Goal: Information Seeking & Learning: Learn about a topic

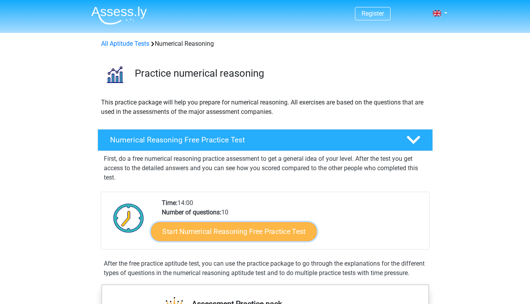
click at [245, 231] on link "Start Numerical Reasoning Free Practice Test" at bounding box center [234, 231] width 166 height 19
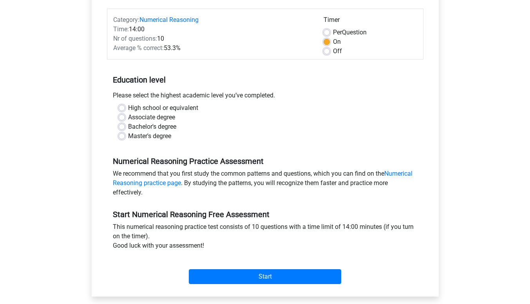
scroll to position [186, 0]
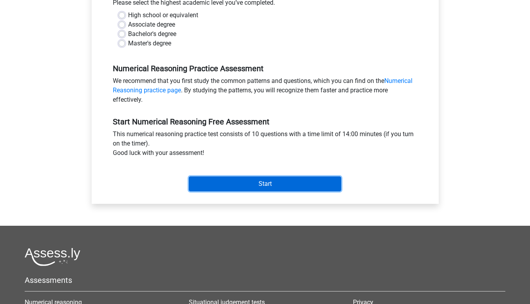
click at [246, 186] on input "Start" at bounding box center [265, 184] width 152 height 15
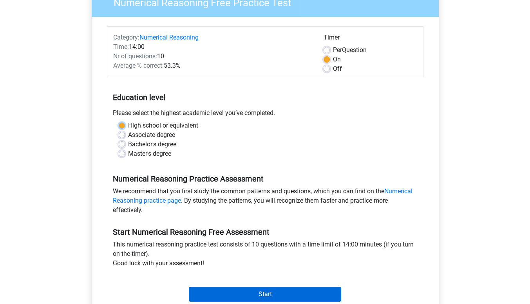
scroll to position [75, 0]
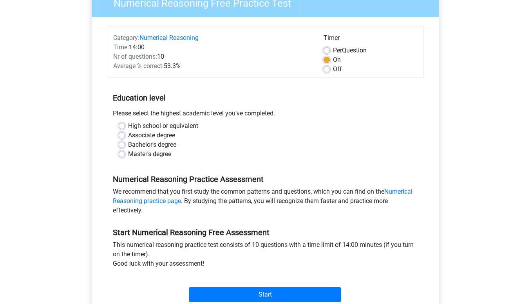
click at [178, 147] on div "Bachelor's degree" at bounding box center [265, 144] width 293 height 9
click at [143, 127] on label "High school or equivalent" at bounding box center [163, 125] width 70 height 9
click at [125, 127] on input "High school or equivalent" at bounding box center [122, 125] width 6 height 8
radio input "true"
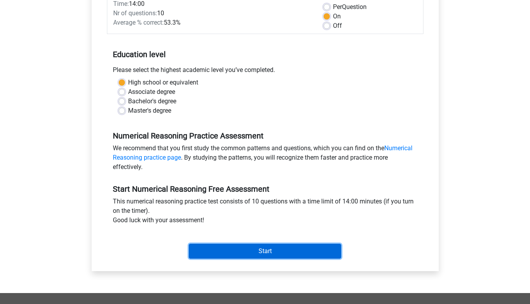
click at [281, 250] on input "Start" at bounding box center [265, 251] width 152 height 15
click at [242, 245] on input "Start" at bounding box center [265, 251] width 152 height 15
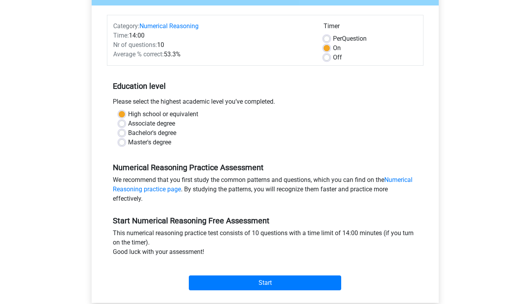
scroll to position [86, 0]
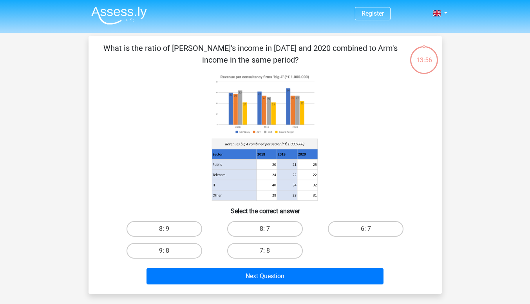
click at [248, 47] on p "What is the ratio of [PERSON_NAME]'s income in [DATE] and 2020 combined to Arm'…" at bounding box center [250, 54] width 299 height 24
drag, startPoint x: 248, startPoint y: 47, endPoint x: 347, endPoint y: 53, distance: 99.3
click at [347, 53] on p "What is the ratio of [PERSON_NAME]'s income in [DATE] and 2020 combined to Arm'…" at bounding box center [250, 54] width 299 height 24
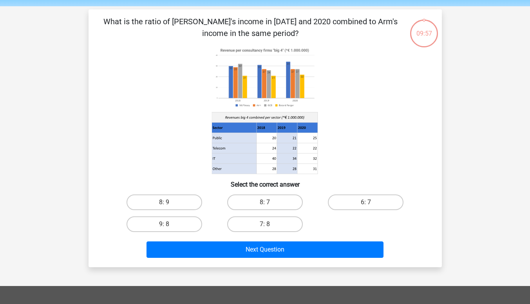
scroll to position [27, 0]
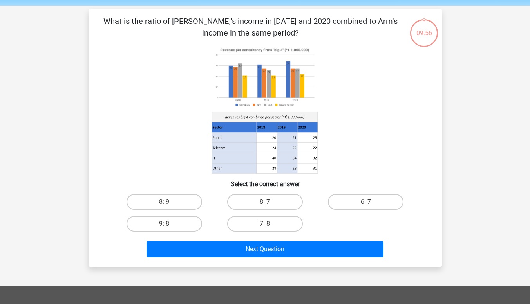
click at [207, 25] on p "What is the ratio of [PERSON_NAME]'s income in [DATE] and 2020 combined to Arm'…" at bounding box center [250, 27] width 299 height 24
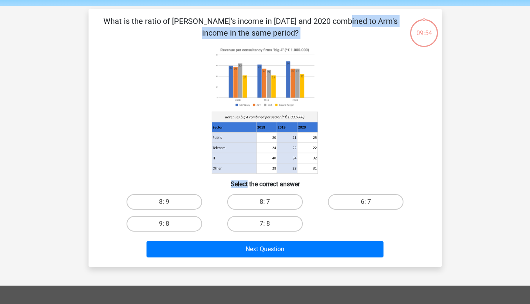
drag, startPoint x: 207, startPoint y: 25, endPoint x: 298, endPoint y: 71, distance: 101.4
click at [298, 71] on div "What is the ratio of McFlinsey's income in 2018 and 2020 combined to Arm's inco…" at bounding box center [265, 138] width 347 height 246
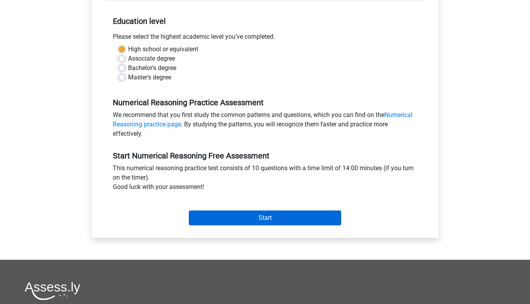
scroll to position [152, 0]
click at [260, 216] on input "Start" at bounding box center [265, 217] width 152 height 15
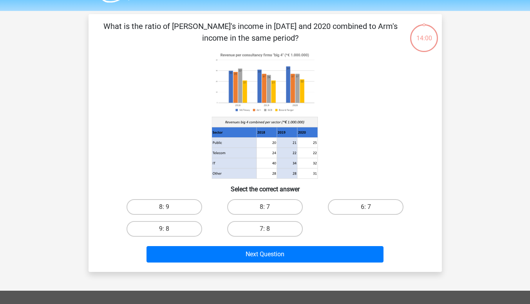
scroll to position [22, 0]
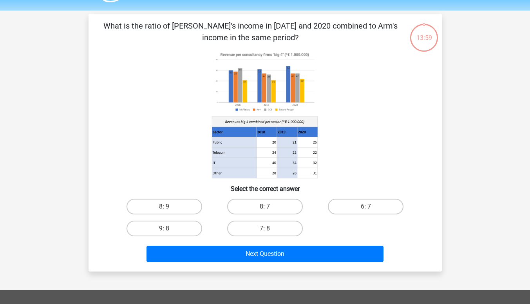
click at [245, 24] on p "What is the ratio of McFlinsey's income in 2018 and 2020 combined to Arm's inco…" at bounding box center [250, 32] width 299 height 24
drag, startPoint x: 245, startPoint y: 24, endPoint x: 331, endPoint y: 20, distance: 86.2
click at [331, 20] on p "What is the ratio of McFlinsey's income in 2018 and 2020 combined to Arm's inco…" at bounding box center [250, 32] width 299 height 24
click at [172, 224] on label "9: 8" at bounding box center [165, 229] width 76 height 16
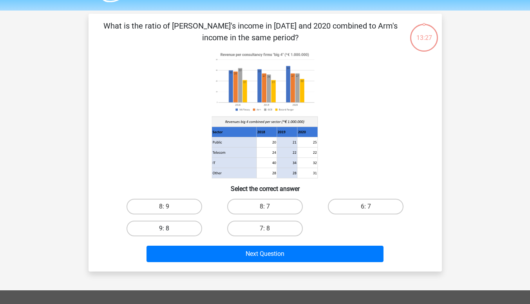
click at [169, 229] on input "9: 8" at bounding box center [166, 231] width 5 height 5
radio input "true"
click at [250, 209] on label "8: 7" at bounding box center [265, 207] width 76 height 16
click at [265, 209] on input "8: 7" at bounding box center [267, 209] width 5 height 5
radio input "true"
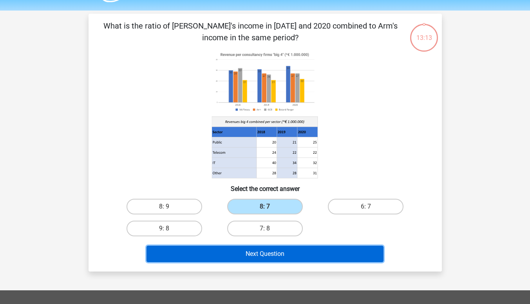
click at [264, 252] on button "Next Question" at bounding box center [265, 254] width 237 height 16
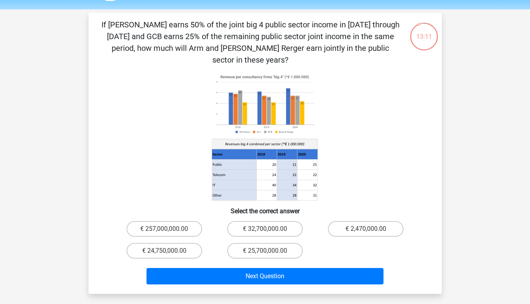
scroll to position [23, 0]
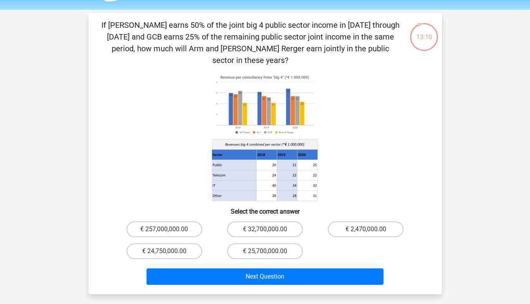
click at [174, 26] on p "If McFlinsey earns 50% of the joint big 4 public sector income in 2018 through …" at bounding box center [250, 42] width 299 height 47
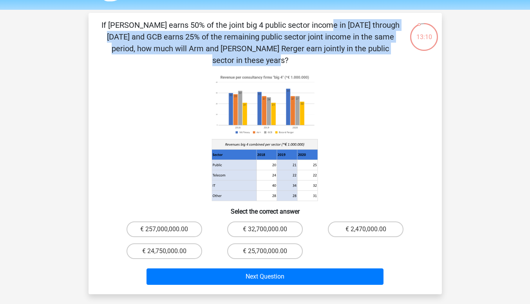
drag, startPoint x: 174, startPoint y: 26, endPoint x: 282, endPoint y: 51, distance: 111.0
click at [282, 51] on p "If McFlinsey earns 50% of the joint big 4 public sector income in 2018 through …" at bounding box center [250, 42] width 299 height 47
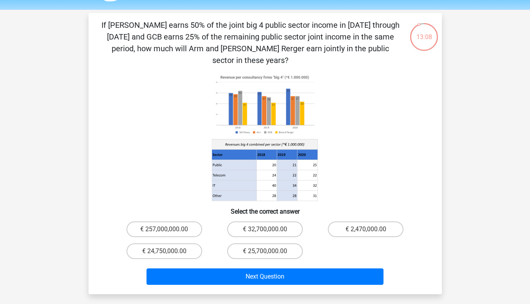
click at [282, 51] on p "If McFlinsey earns 50% of the joint big 4 public sector income in 2018 through …" at bounding box center [250, 42] width 299 height 47
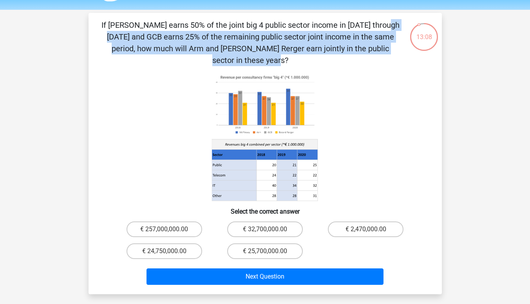
drag, startPoint x: 282, startPoint y: 51, endPoint x: 230, endPoint y: 29, distance: 57.2
click at [230, 29] on p "If McFlinsey earns 50% of the joint big 4 public sector income in 2018 through …" at bounding box center [250, 42] width 299 height 47
drag, startPoint x: 230, startPoint y: 29, endPoint x: 280, endPoint y: 51, distance: 55.2
click at [280, 51] on p "If McFlinsey earns 50% of the joint big 4 public sector income in 2018 through …" at bounding box center [250, 42] width 299 height 47
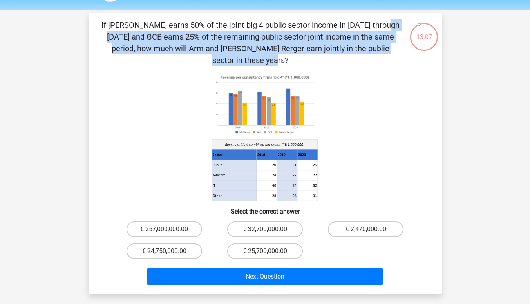
click at [280, 51] on p "If McFlinsey earns 50% of the joint big 4 public sector income in 2018 through …" at bounding box center [250, 42] width 299 height 47
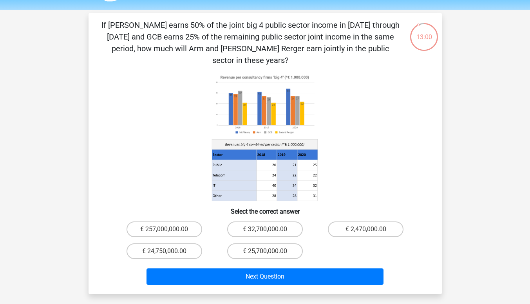
click at [327, 27] on p "If McFlinsey earns 50% of the joint big 4 public sector income in 2018 through …" at bounding box center [250, 42] width 299 height 47
drag, startPoint x: 327, startPoint y: 27, endPoint x: 378, endPoint y: 26, distance: 50.9
click at [378, 26] on p "If McFlinsey earns 50% of the joint big 4 public sector income in 2018 through …" at bounding box center [250, 42] width 299 height 47
click at [194, 29] on p "If McFlinsey earns 50% of the joint big 4 public sector income in 2018 through …" at bounding box center [250, 42] width 299 height 47
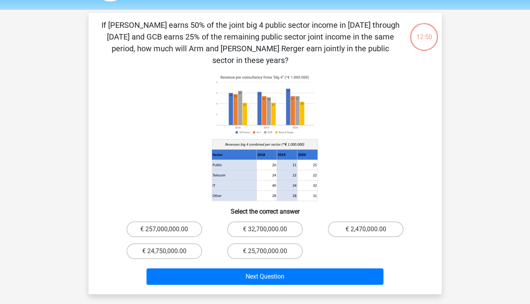
drag, startPoint x: 194, startPoint y: 29, endPoint x: 287, endPoint y: 45, distance: 94.6
click at [287, 45] on p "If McFlinsey earns 50% of the joint big 4 public sector income in 2018 through …" at bounding box center [250, 42] width 299 height 47
click at [166, 251] on input "€ 24,750,000.00" at bounding box center [166, 253] width 5 height 5
radio input "true"
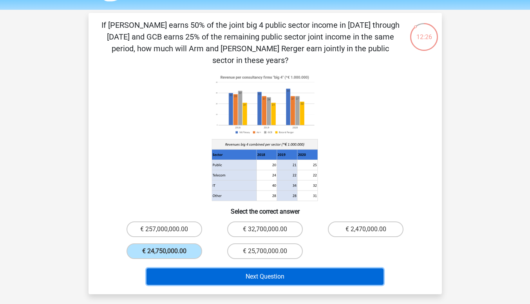
click at [255, 269] on button "Next Question" at bounding box center [265, 277] width 237 height 16
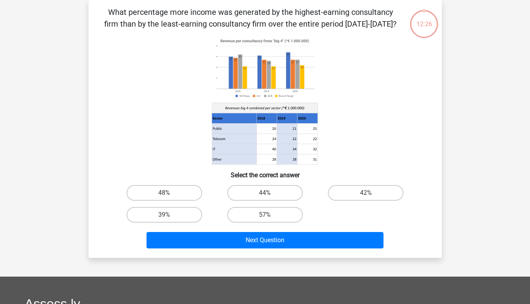
scroll to position [0, 0]
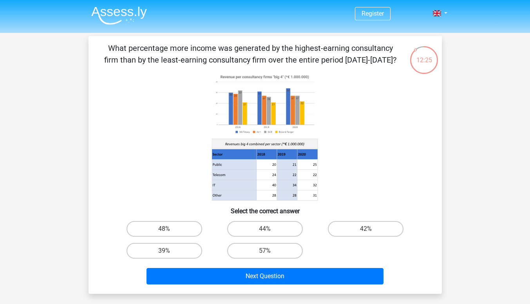
click at [169, 50] on p "What percentage more income was generated by the highest-earning consultancy fi…" at bounding box center [250, 54] width 299 height 24
drag, startPoint x: 169, startPoint y: 50, endPoint x: 328, endPoint y: 63, distance: 159.5
click at [328, 63] on p "What percentage more income was generated by the highest-earning consultancy fi…" at bounding box center [250, 54] width 299 height 24
click at [308, 44] on p "What percentage more income was generated by the highest-earning consultancy fi…" at bounding box center [250, 54] width 299 height 24
click at [188, 49] on p "What percentage more income was generated by the highest-earning consultancy fi…" at bounding box center [250, 54] width 299 height 24
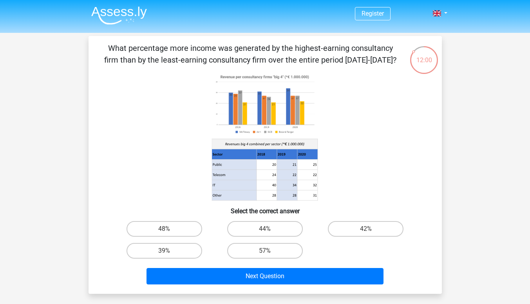
drag, startPoint x: 188, startPoint y: 49, endPoint x: 274, endPoint y: 66, distance: 87.0
click at [274, 66] on p "What percentage more income was generated by the highest-earning consultancy fi…" at bounding box center [250, 54] width 299 height 24
click at [166, 235] on label "48%" at bounding box center [165, 229] width 76 height 16
click at [166, 234] on input "48%" at bounding box center [166, 231] width 5 height 5
radio input "true"
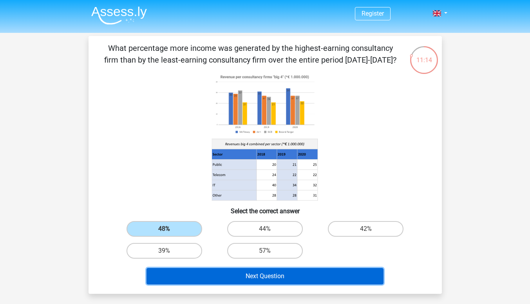
click at [257, 274] on button "Next Question" at bounding box center [265, 276] width 237 height 16
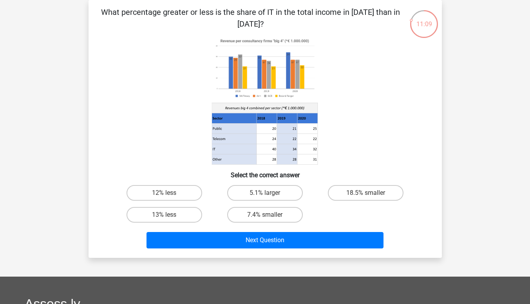
scroll to position [27, 0]
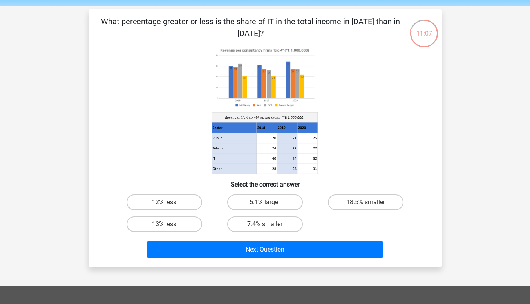
click at [246, 24] on p "What percentage greater or less is the share of IT in the total income in 2020 …" at bounding box center [250, 28] width 299 height 24
drag, startPoint x: 246, startPoint y: 24, endPoint x: 358, endPoint y: 23, distance: 112.0
click at [358, 23] on p "What percentage greater or less is the share of IT in the total income in 2020 …" at bounding box center [250, 28] width 299 height 24
click at [315, 160] on icon at bounding box center [264, 143] width 104 height 54
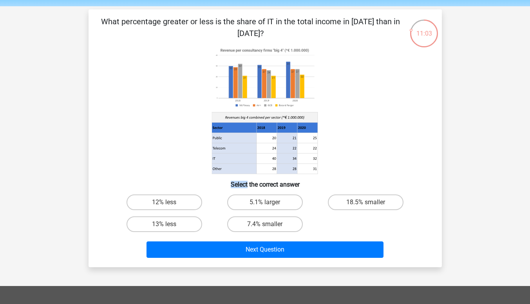
drag, startPoint x: 315, startPoint y: 160, endPoint x: 261, endPoint y: 159, distance: 54.1
click at [261, 159] on g at bounding box center [265, 109] width 107 height 129
click at [261, 159] on icon at bounding box center [266, 159] width 20 height 10
click at [199, 22] on p "What percentage greater or less is the share of IT in the total income in 2020 …" at bounding box center [250, 28] width 299 height 24
drag, startPoint x: 199, startPoint y: 22, endPoint x: 344, endPoint y: 18, distance: 145.0
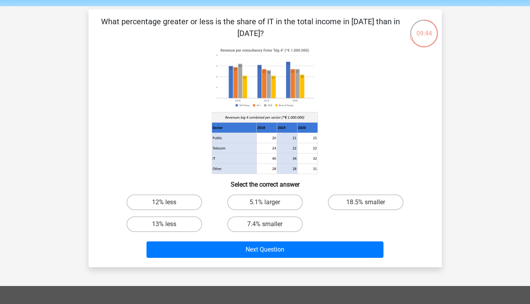
click at [344, 18] on p "What percentage greater or less is the share of IT in the total income in 2020 …" at bounding box center [250, 28] width 299 height 24
drag, startPoint x: 344, startPoint y: 18, endPoint x: 176, endPoint y: 19, distance: 168.4
click at [176, 19] on p "What percentage greater or less is the share of IT in the total income in 2020 …" at bounding box center [250, 28] width 299 height 24
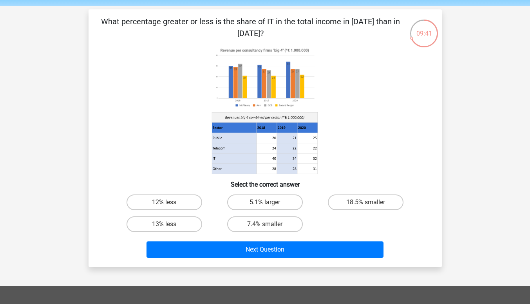
drag, startPoint x: 176, startPoint y: 19, endPoint x: 384, endPoint y: 17, distance: 208.0
click at [384, 17] on p "What percentage greater or less is the share of IT in the total income in 2020 …" at bounding box center [250, 28] width 299 height 24
drag, startPoint x: 384, startPoint y: 17, endPoint x: 346, endPoint y: 18, distance: 37.6
click at [346, 18] on p "What percentage greater or less is the share of IT in the total income in 2020 …" at bounding box center [250, 28] width 299 height 24
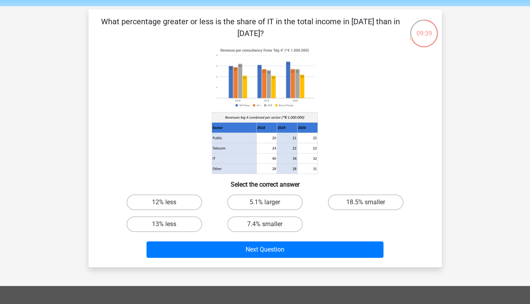
click at [346, 18] on p "What percentage greater or less is the share of IT in the total income in 2020 …" at bounding box center [250, 28] width 299 height 24
click at [353, 199] on label "18.5% smaller" at bounding box center [366, 203] width 76 height 16
click at [366, 203] on input "18.5% smaller" at bounding box center [368, 205] width 5 height 5
radio input "true"
click at [154, 25] on p "What percentage greater or less is the share of IT in the total income in 2020 …" at bounding box center [250, 28] width 299 height 24
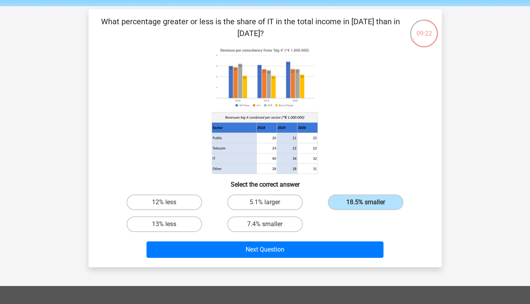
drag, startPoint x: 154, startPoint y: 25, endPoint x: 367, endPoint y: 24, distance: 213.9
click at [367, 24] on p "What percentage greater or less is the share of IT in the total income in 2020 …" at bounding box center [250, 28] width 299 height 24
drag, startPoint x: 367, startPoint y: 24, endPoint x: 168, endPoint y: 22, distance: 199.4
click at [168, 22] on p "What percentage greater or less is the share of IT in the total income in 2020 …" at bounding box center [250, 28] width 299 height 24
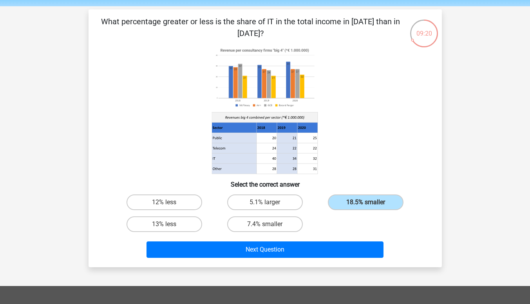
click at [168, 22] on p "What percentage greater or less is the share of IT in the total income in 2020 …" at bounding box center [250, 28] width 299 height 24
drag, startPoint x: 168, startPoint y: 22, endPoint x: 349, endPoint y: 27, distance: 181.1
click at [349, 27] on p "What percentage greater or less is the share of IT in the total income in 2020 …" at bounding box center [250, 28] width 299 height 24
click at [177, 225] on label "13% less" at bounding box center [165, 225] width 76 height 16
click at [169, 225] on input "13% less" at bounding box center [166, 226] width 5 height 5
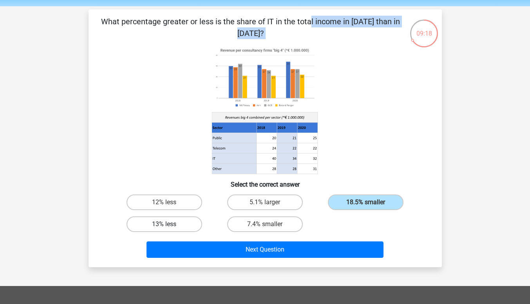
radio input "true"
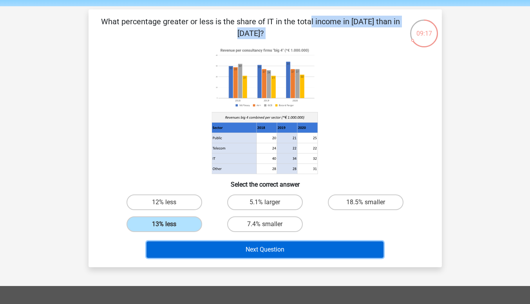
click at [237, 253] on button "Next Question" at bounding box center [265, 250] width 237 height 16
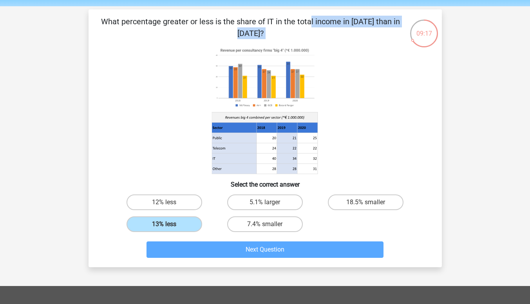
scroll to position [36, 0]
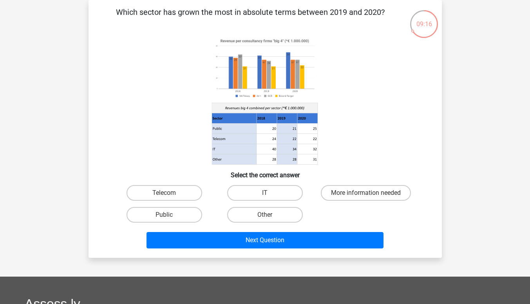
click at [143, 13] on p "Which sector has grown the most in absolute terms between 2019 and 2020?" at bounding box center [250, 18] width 299 height 24
drag, startPoint x: 143, startPoint y: 13, endPoint x: 343, endPoint y: 17, distance: 199.8
click at [343, 17] on p "Which sector has grown the most in absolute terms between 2019 and 2020?" at bounding box center [250, 18] width 299 height 24
click at [168, 214] on label "Public" at bounding box center [165, 215] width 76 height 16
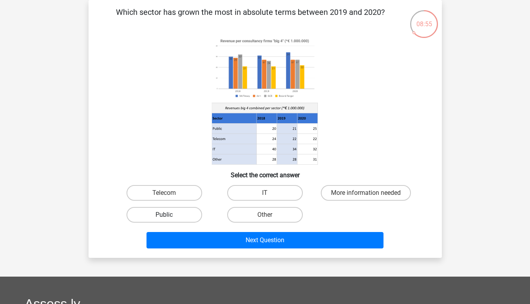
click at [168, 215] on input "Public" at bounding box center [166, 217] width 5 height 5
radio input "true"
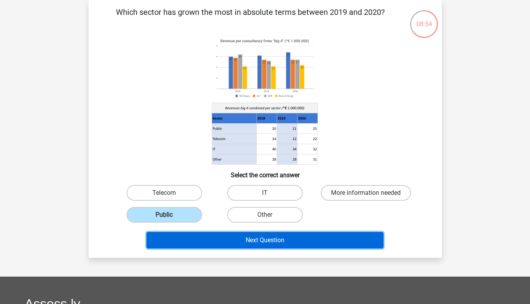
click at [222, 239] on button "Next Question" at bounding box center [265, 240] width 237 height 16
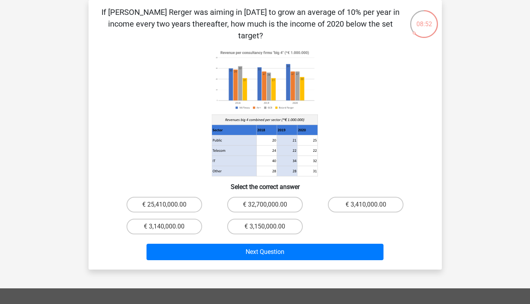
click at [158, 19] on p "If Boland Rerger was aiming in 2018 to grow an average of 10% per year in incom…" at bounding box center [250, 23] width 299 height 35
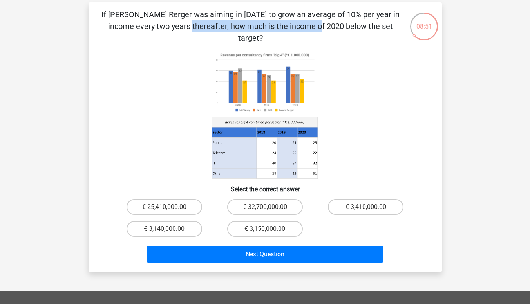
scroll to position [33, 0]
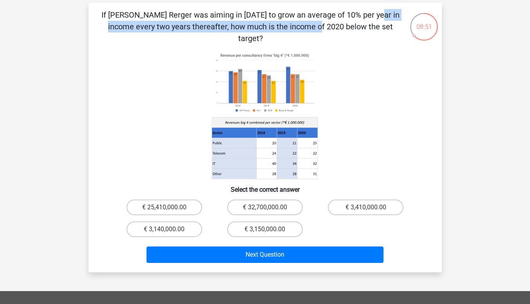
drag, startPoint x: 158, startPoint y: 19, endPoint x: 221, endPoint y: 5, distance: 64.5
click at [221, 5] on div "If Boland Rerger was aiming in 2018 to grow an average of 10% per year in incom…" at bounding box center [265, 138] width 353 height 270
drag, startPoint x: 221, startPoint y: 5, endPoint x: 341, endPoint y: 29, distance: 121.8
click at [341, 29] on div "If Boland Rerger was aiming in 2018 to grow an average of 10% per year in incom…" at bounding box center [265, 138] width 353 height 270
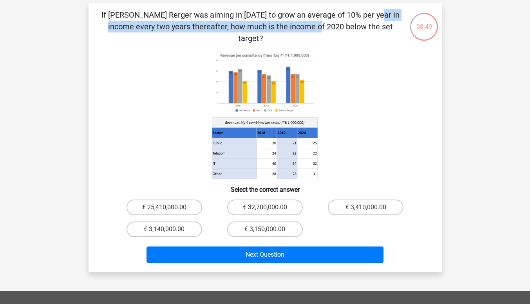
click at [341, 29] on p "If Boland Rerger was aiming in 2018 to grow an average of 10% per year in incom…" at bounding box center [250, 26] width 299 height 35
drag, startPoint x: 341, startPoint y: 29, endPoint x: 181, endPoint y: 16, distance: 160.4
click at [181, 16] on p "If Boland Rerger was aiming in 2018 to grow an average of 10% per year in incom…" at bounding box center [250, 26] width 299 height 35
drag, startPoint x: 181, startPoint y: 16, endPoint x: 354, endPoint y: 24, distance: 172.9
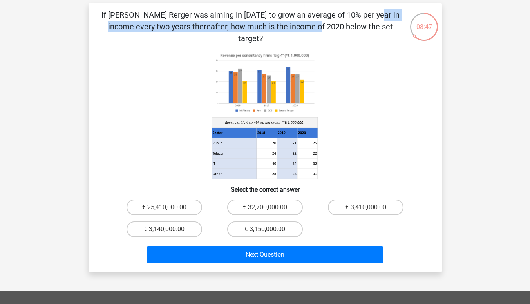
click at [354, 24] on p "If Boland Rerger was aiming in 2018 to grow an average of 10% per year in incom…" at bounding box center [250, 26] width 299 height 35
drag, startPoint x: 354, startPoint y: 24, endPoint x: 179, endPoint y: 11, distance: 175.2
click at [179, 11] on p "If Boland Rerger was aiming in 2018 to grow an average of 10% per year in incom…" at bounding box center [250, 26] width 299 height 35
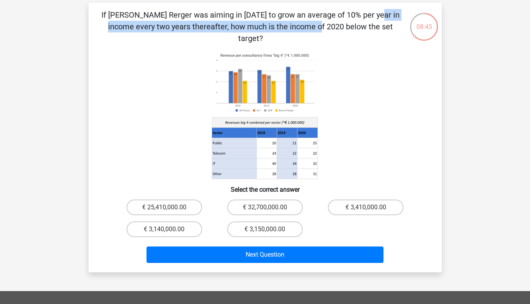
drag, startPoint x: 179, startPoint y: 11, endPoint x: 336, endPoint y: 29, distance: 158.0
click at [336, 29] on p "If Boland Rerger was aiming in 2018 to grow an average of 10% per year in incom…" at bounding box center [250, 26] width 299 height 35
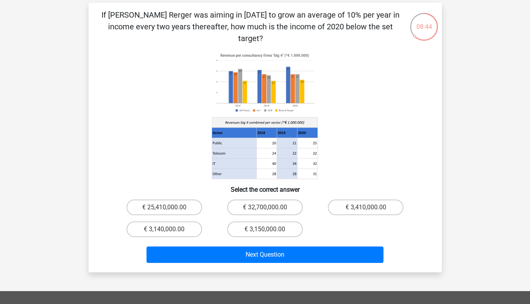
click at [243, 18] on p "If Boland Rerger was aiming in 2018 to grow an average of 10% per year in incom…" at bounding box center [250, 26] width 299 height 35
drag, startPoint x: 243, startPoint y: 18, endPoint x: 361, endPoint y: 17, distance: 118.3
click at [361, 17] on p "If Boland Rerger was aiming in 2018 to grow an average of 10% per year in incom…" at bounding box center [250, 26] width 299 height 35
click at [222, 14] on p "If Boland Rerger was aiming in 2018 to grow an average of 10% per year in incom…" at bounding box center [250, 26] width 299 height 35
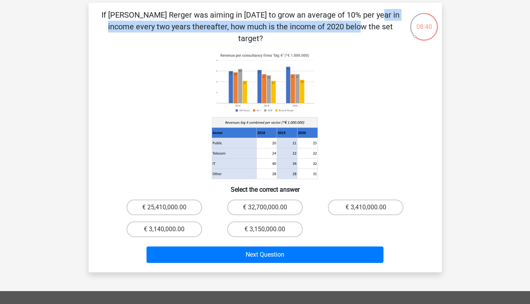
drag, startPoint x: 222, startPoint y: 14, endPoint x: 166, endPoint y: 24, distance: 56.5
click at [166, 24] on p "If Boland Rerger was aiming in 2018 to grow an average of 10% per year in incom…" at bounding box center [250, 26] width 299 height 35
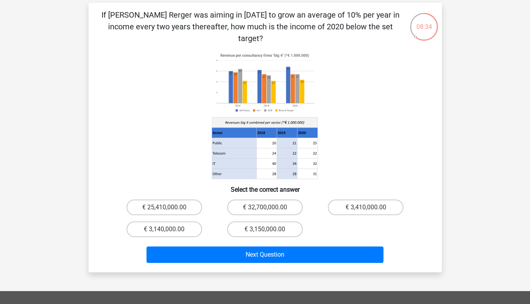
click at [180, 87] on icon at bounding box center [265, 115] width 316 height 129
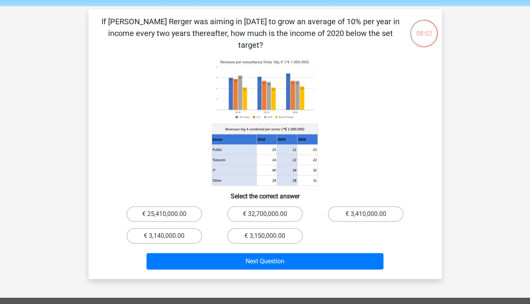
scroll to position [26, 0]
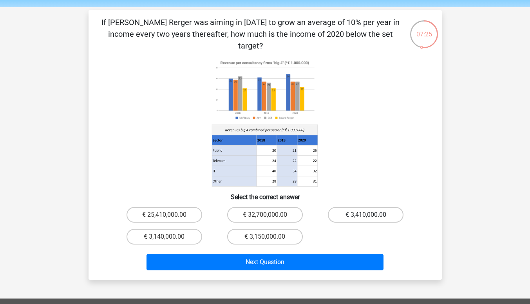
click at [364, 207] on label "€ 3,410,000.00" at bounding box center [366, 215] width 76 height 16
click at [366, 215] on input "€ 3,410,000.00" at bounding box center [368, 217] width 5 height 5
radio input "true"
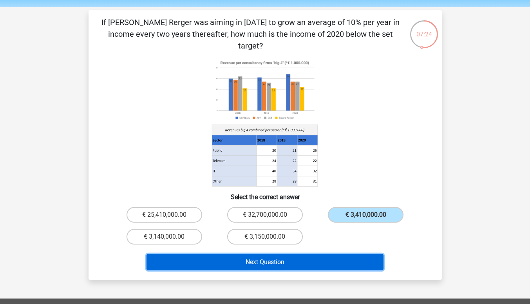
click at [254, 254] on button "Next Question" at bounding box center [265, 262] width 237 height 16
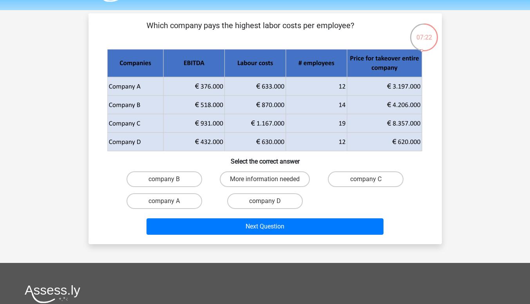
scroll to position [22, 0]
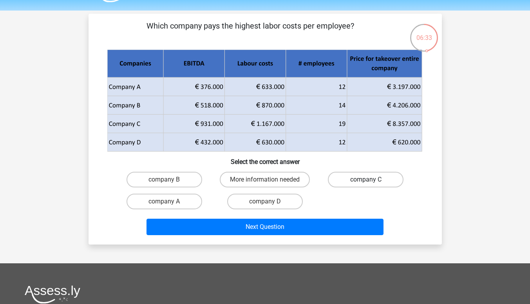
click at [380, 178] on label "company C" at bounding box center [366, 180] width 76 height 16
click at [371, 180] on input "company C" at bounding box center [368, 182] width 5 height 5
radio input "true"
click at [177, 179] on label "company B" at bounding box center [165, 180] width 76 height 16
click at [169, 180] on input "company B" at bounding box center [166, 182] width 5 height 5
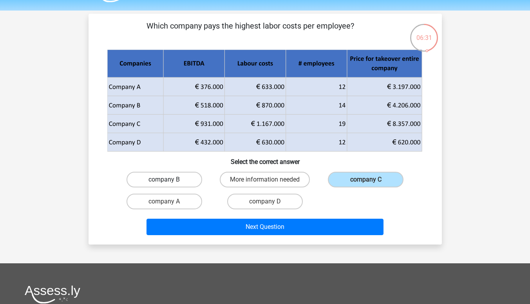
radio input "true"
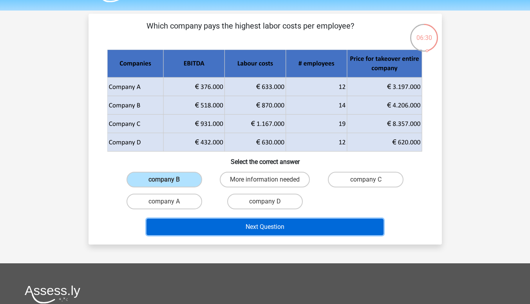
click at [260, 228] on button "Next Question" at bounding box center [265, 227] width 237 height 16
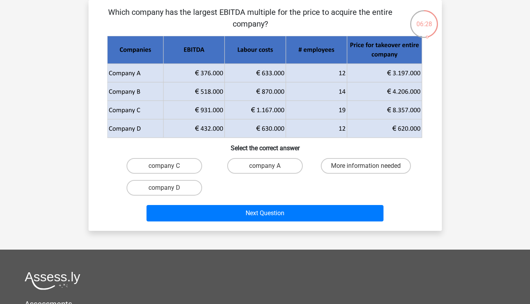
scroll to position [8, 0]
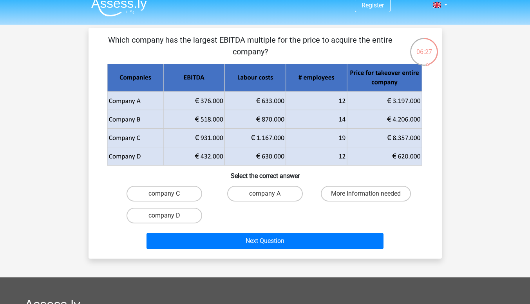
click at [180, 43] on p "Which company has the largest EBITDA multiple for the price to acquire the enti…" at bounding box center [250, 46] width 299 height 24
drag, startPoint x: 180, startPoint y: 43, endPoint x: 248, endPoint y: 49, distance: 68.4
click at [248, 49] on p "Which company has the largest EBITDA multiple for the price to acquire the enti…" at bounding box center [250, 46] width 299 height 24
click at [206, 91] on icon at bounding box center [165, 78] width 117 height 28
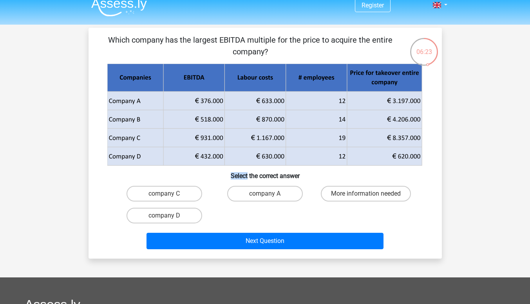
drag, startPoint x: 206, startPoint y: 91, endPoint x: 217, endPoint y: 135, distance: 45.3
click at [217, 135] on g at bounding box center [265, 115] width 316 height 103
click at [217, 135] on icon at bounding box center [264, 128] width 315 height 37
drag, startPoint x: 217, startPoint y: 135, endPoint x: 193, endPoint y: 84, distance: 55.9
click at [193, 84] on g at bounding box center [265, 115] width 316 height 103
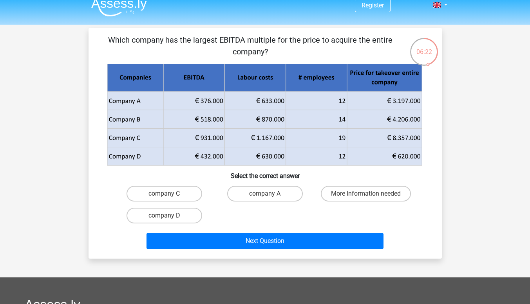
click at [193, 84] on icon at bounding box center [165, 78] width 117 height 28
drag, startPoint x: 133, startPoint y: 74, endPoint x: 372, endPoint y: 102, distance: 241.0
click at [372, 102] on g at bounding box center [265, 115] width 316 height 103
click at [382, 194] on label "More information needed" at bounding box center [366, 194] width 90 height 16
click at [371, 194] on input "More information needed" at bounding box center [368, 196] width 5 height 5
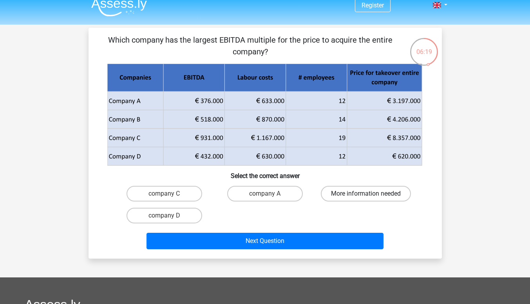
radio input "true"
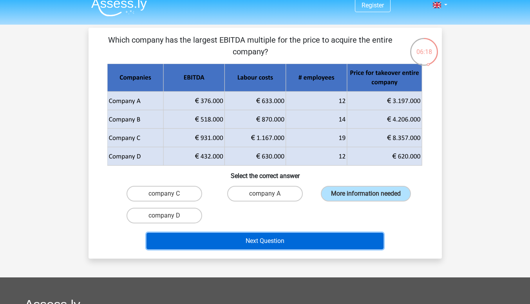
click at [257, 241] on button "Next Question" at bounding box center [265, 241] width 237 height 16
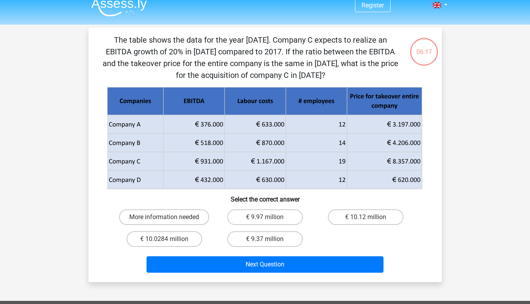
scroll to position [36, 0]
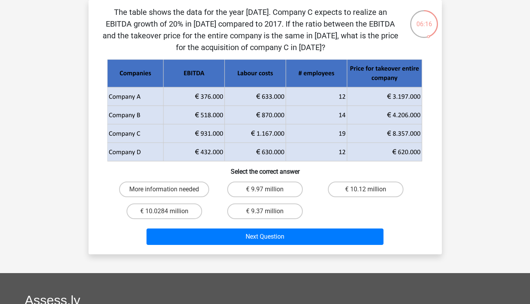
click at [147, 12] on p "The table shows the data for the year 2017. Company C expects to realize an EBI…" at bounding box center [250, 29] width 299 height 47
drag, startPoint x: 147, startPoint y: 12, endPoint x: 276, endPoint y: 47, distance: 134.0
click at [276, 47] on p "The table shows the data for the year 2017. Company C expects to realize an EBI…" at bounding box center [250, 29] width 299 height 47
drag, startPoint x: 276, startPoint y: 47, endPoint x: 190, endPoint y: 22, distance: 89.2
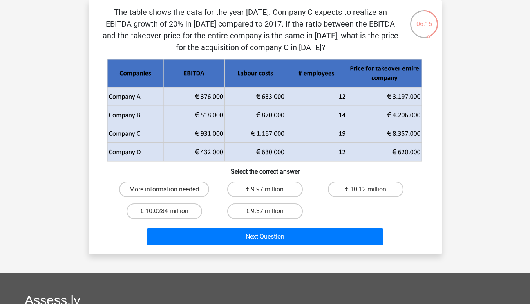
click at [190, 22] on p "The table shows the data for the year 2017. Company C expects to realize an EBI…" at bounding box center [250, 29] width 299 height 47
drag, startPoint x: 190, startPoint y: 22, endPoint x: 277, endPoint y: 44, distance: 89.9
click at [277, 44] on p "The table shows the data for the year 2017. Company C expects to realize an EBI…" at bounding box center [250, 29] width 299 height 47
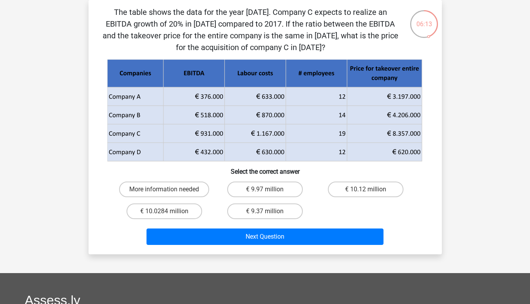
click at [249, 15] on p "The table shows the data for the year 2017. Company C expects to realize an EBI…" at bounding box center [250, 29] width 299 height 47
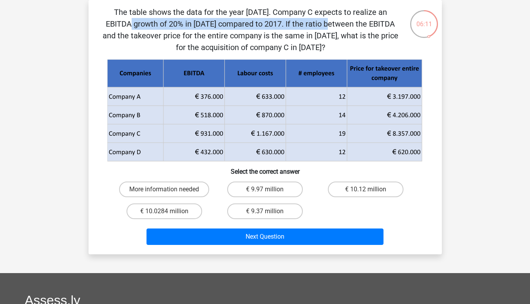
drag, startPoint x: 249, startPoint y: 15, endPoint x: 147, endPoint y: 25, distance: 103.2
click at [147, 25] on p "The table shows the data for the year 2017. Company C expects to realize an EBI…" at bounding box center [250, 29] width 299 height 47
click at [194, 209] on label "€ 10.0284 million" at bounding box center [165, 212] width 76 height 16
click at [169, 212] on input "€ 10.0284 million" at bounding box center [166, 214] width 5 height 5
radio input "true"
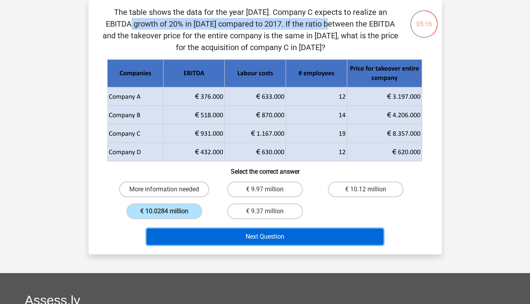
click at [242, 232] on button "Next Question" at bounding box center [265, 237] width 237 height 16
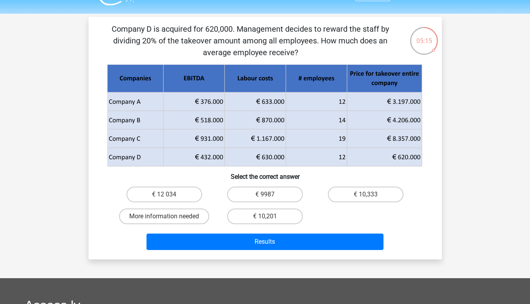
scroll to position [20, 0]
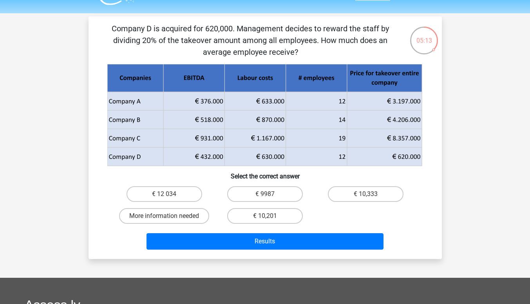
click at [227, 23] on p "Company D is acquired for 620,000. Management decides to reward the staff by di…" at bounding box center [250, 40] width 299 height 35
drag, startPoint x: 227, startPoint y: 23, endPoint x: 338, endPoint y: 38, distance: 112.4
click at [338, 38] on p "Company D is acquired for 620,000. Management decides to reward the staff by di…" at bounding box center [250, 40] width 299 height 35
click at [362, 194] on label "€ 10,333" at bounding box center [366, 194] width 76 height 16
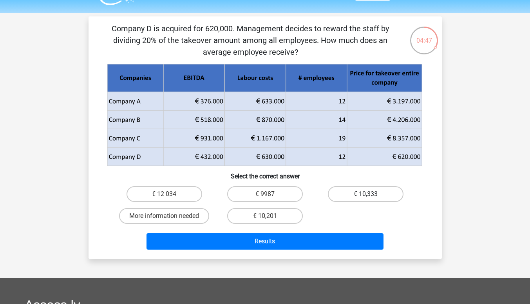
click at [366, 194] on input "€ 10,333" at bounding box center [368, 196] width 5 height 5
radio input "true"
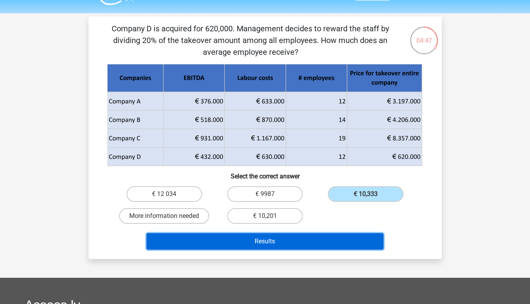
click at [293, 242] on button "Results" at bounding box center [265, 241] width 237 height 16
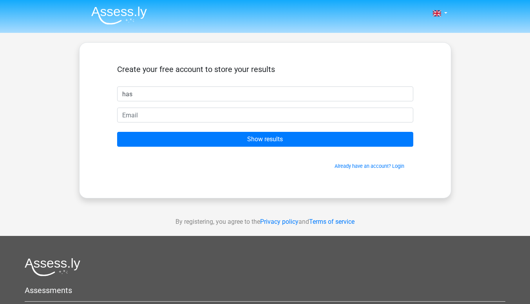
type input "has"
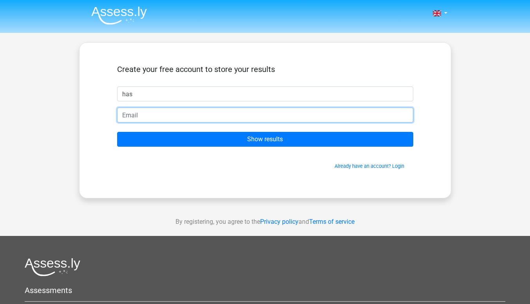
click at [165, 122] on input "email" at bounding box center [265, 115] width 296 height 15
type input "cadogy15@gmail.com"
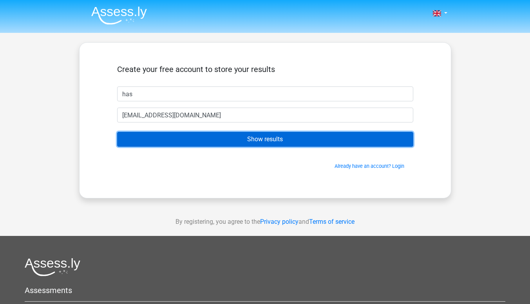
click at [206, 141] on input "Show results" at bounding box center [265, 139] width 296 height 15
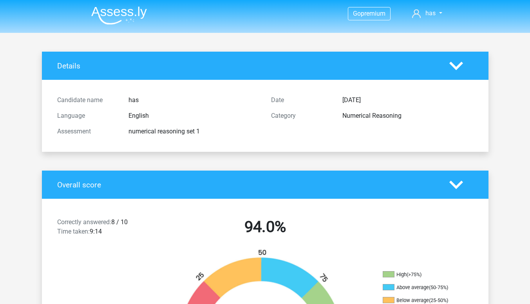
scroll to position [113, 0]
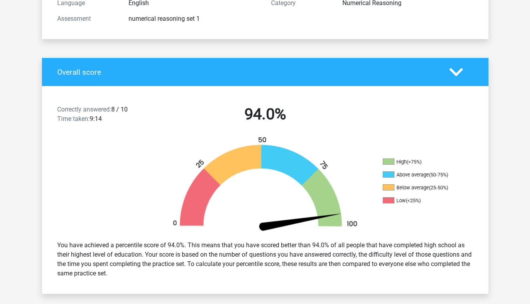
click at [85, 107] on span "Correctly answered:" at bounding box center [84, 109] width 54 height 7
drag, startPoint x: 85, startPoint y: 107, endPoint x: 97, endPoint y: 119, distance: 16.6
click at [97, 119] on div "Correctly answered: 8 / 10 Time taken: 9:14" at bounding box center [104, 116] width 107 height 22
click at [115, 251] on div "You have achieved a percentile score of 94.0%. This means that you have scored …" at bounding box center [265, 260] width 428 height 44
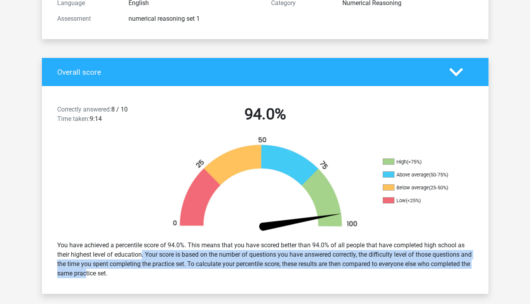
drag, startPoint x: 115, startPoint y: 251, endPoint x: 98, endPoint y: 276, distance: 30.6
click at [98, 276] on div "You have achieved a percentile score of 94.0%. This means that you have scored …" at bounding box center [265, 260] width 428 height 44
drag, startPoint x: 98, startPoint y: 276, endPoint x: 101, endPoint y: 249, distance: 26.9
click at [101, 249] on div "You have achieved a percentile score of 94.0%. This means that you have scored …" at bounding box center [265, 260] width 428 height 44
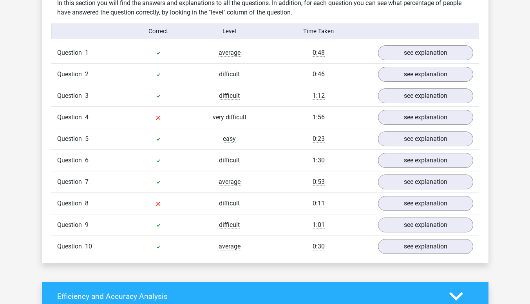
scroll to position [618, 0]
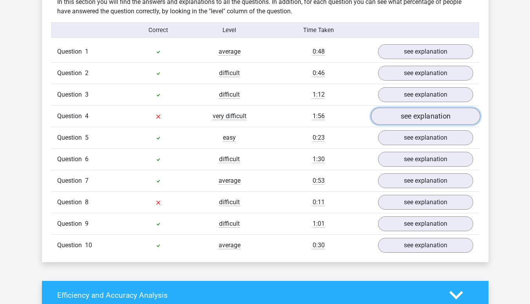
click at [403, 114] on link "see explanation" at bounding box center [425, 116] width 109 height 17
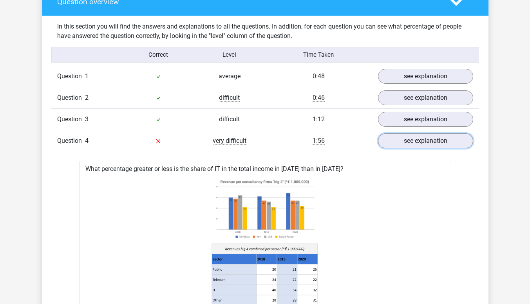
scroll to position [591, 0]
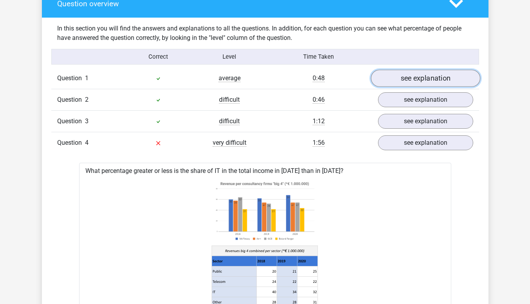
click at [391, 78] on link "see explanation" at bounding box center [425, 78] width 109 height 17
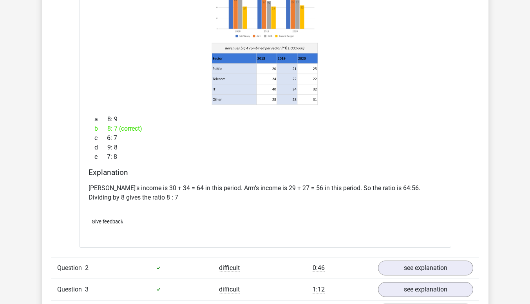
scroll to position [730, 0]
click at [152, 185] on p "McFlinsey's income is 30 + 34 = 64 in this period. Arm's income is 29 + 27 = 56…" at bounding box center [265, 192] width 353 height 19
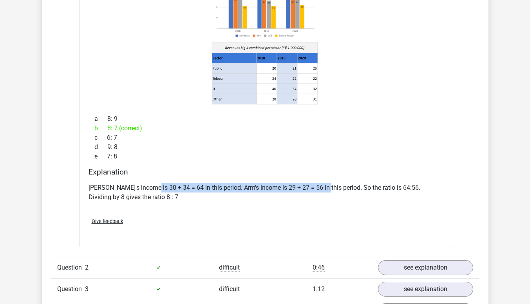
drag, startPoint x: 152, startPoint y: 185, endPoint x: 319, endPoint y: 188, distance: 167.3
click at [319, 188] on p "McFlinsey's income is 30 + 34 = 64 in this period. Arm's income is 29 + 27 = 56…" at bounding box center [265, 192] width 353 height 19
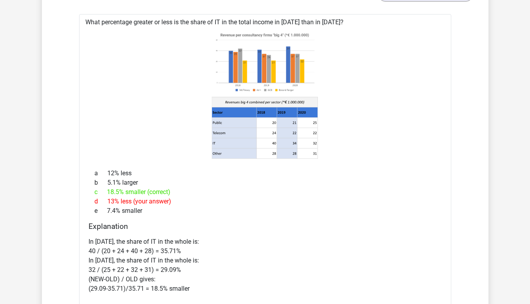
scroll to position [1047, 0]
click at [93, 188] on div "c 18.5% smaller (correct)" at bounding box center [265, 191] width 353 height 9
drag, startPoint x: 93, startPoint y: 188, endPoint x: 171, endPoint y: 190, distance: 78.4
click at [171, 190] on div "c 18.5% smaller (correct)" at bounding box center [265, 191] width 353 height 9
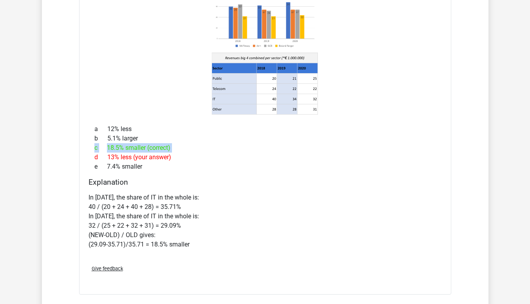
scroll to position [1096, 0]
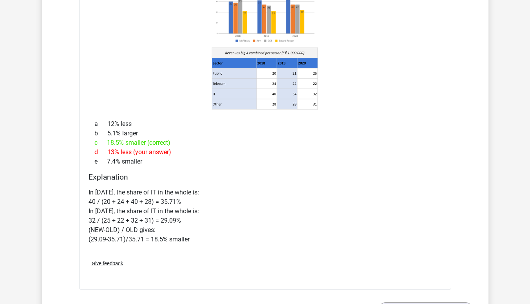
click at [115, 193] on p "In 2018, the share of IT in the whole is: 40 / (20 + 24 + 40 + 28) = 35.71% In …" at bounding box center [265, 216] width 353 height 56
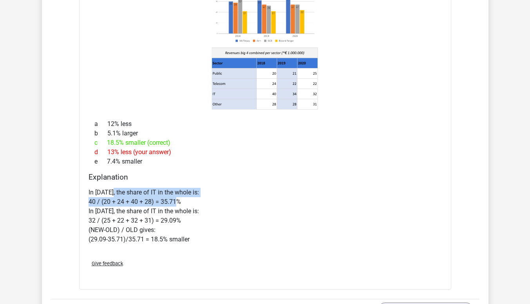
drag, startPoint x: 115, startPoint y: 193, endPoint x: 173, endPoint y: 200, distance: 58.4
click at [173, 200] on p "In 2018, the share of IT in the whole is: 40 / (20 + 24 + 40 + 28) = 35.71% In …" at bounding box center [265, 216] width 353 height 56
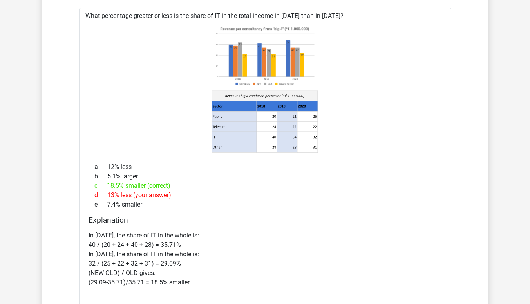
scroll to position [1053, 0]
click at [173, 200] on div "d 13% less (your answer)" at bounding box center [265, 195] width 353 height 9
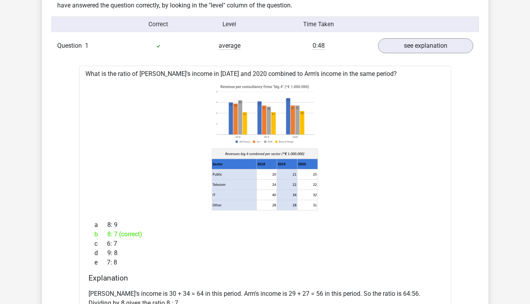
scroll to position [625, 0]
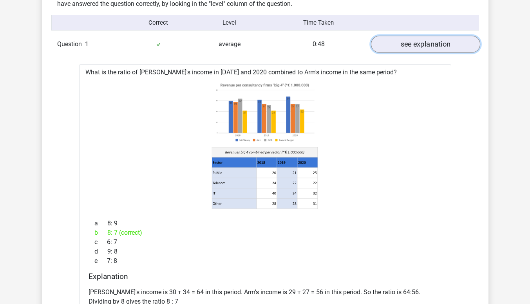
drag, startPoint x: 430, startPoint y: 49, endPoint x: 400, endPoint y: 48, distance: 30.2
click at [400, 48] on link "see explanation" at bounding box center [425, 44] width 109 height 17
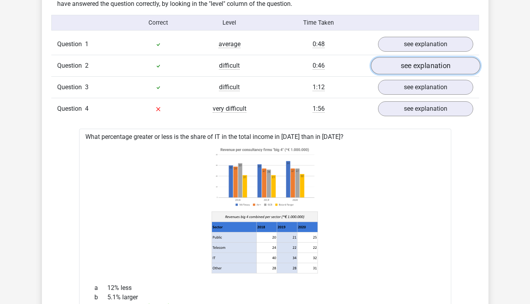
click at [434, 65] on link "see explanation" at bounding box center [425, 66] width 109 height 17
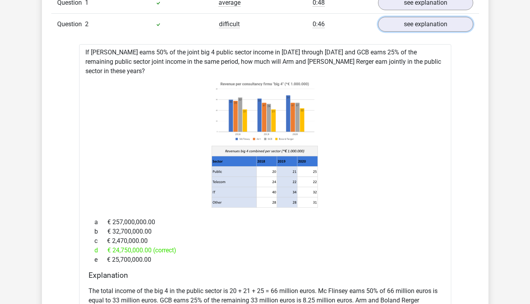
scroll to position [668, 0]
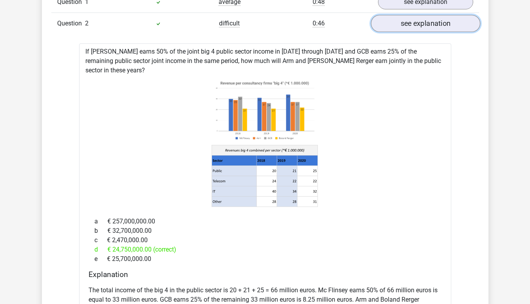
click at [410, 24] on link "see explanation" at bounding box center [425, 23] width 109 height 17
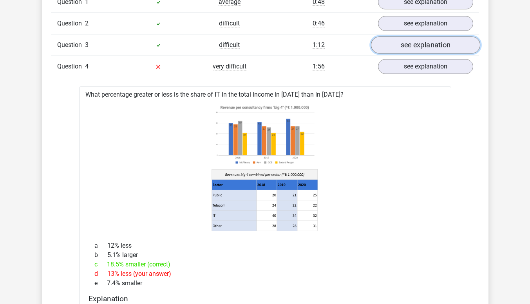
click at [411, 49] on link "see explanation" at bounding box center [425, 45] width 109 height 17
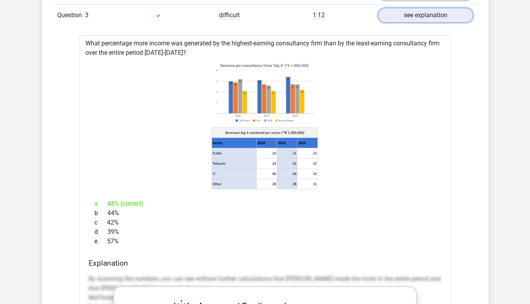
scroll to position [698, 0]
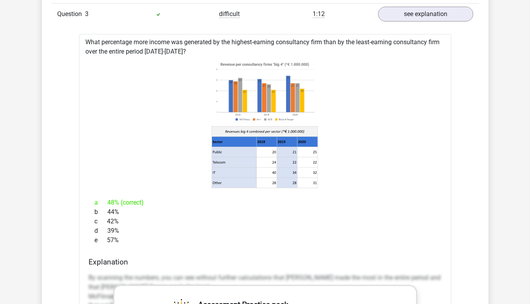
click at [114, 41] on div "What percentage more income was generated by the highest-earning consultancy fi…" at bounding box center [265, 287] width 372 height 507
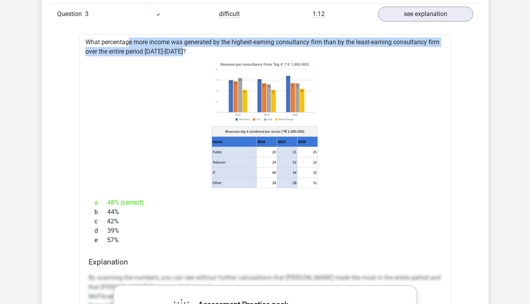
drag, startPoint x: 114, startPoint y: 41, endPoint x: 150, endPoint y: 50, distance: 37.1
click at [150, 50] on div "What percentage more income was generated by the highest-earning consultancy fi…" at bounding box center [265, 287] width 372 height 507
drag, startPoint x: 150, startPoint y: 50, endPoint x: 150, endPoint y: 43, distance: 6.3
click at [150, 43] on div "What percentage more income was generated by the highest-earning consultancy fi…" at bounding box center [265, 287] width 372 height 507
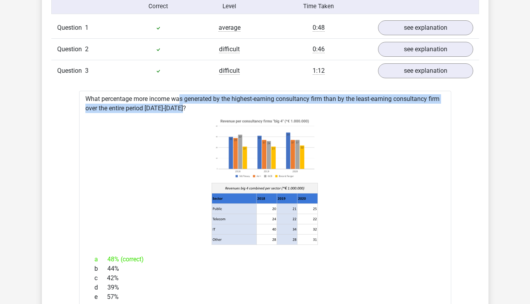
scroll to position [641, 0]
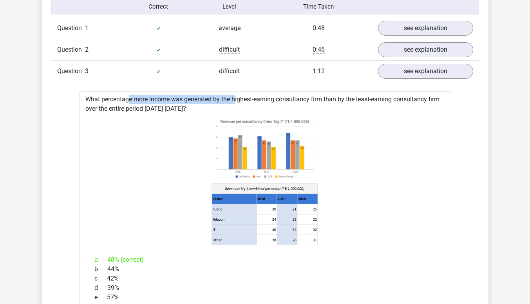
drag, startPoint x: 206, startPoint y: 104, endPoint x: 116, endPoint y: 102, distance: 90.1
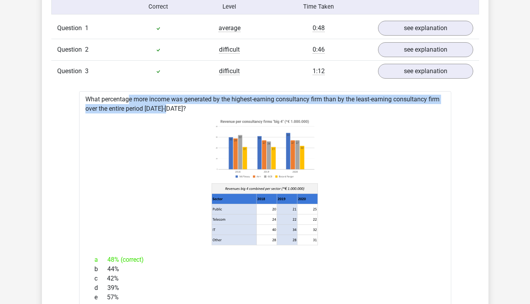
drag, startPoint x: 116, startPoint y: 102, endPoint x: 141, endPoint y: 111, distance: 26.5
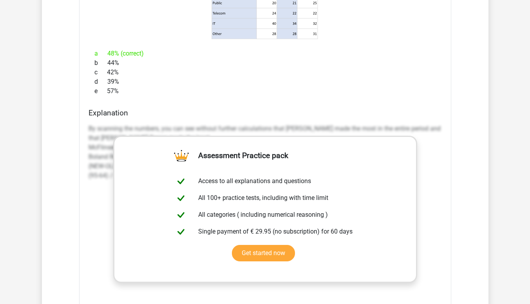
scroll to position [853, 0]
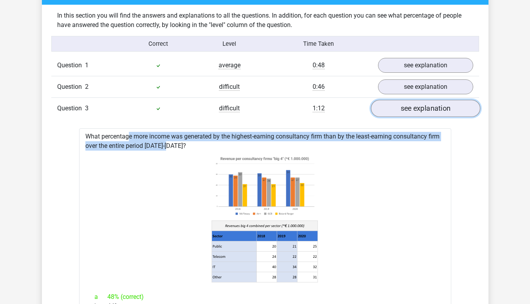
click at [428, 105] on link "see explanation" at bounding box center [425, 108] width 109 height 17
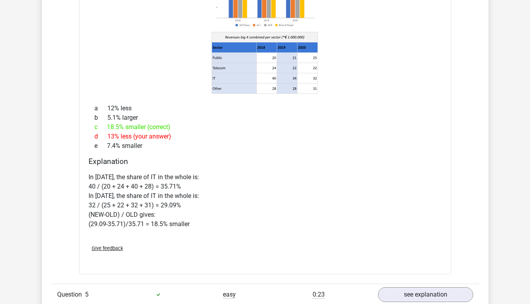
scroll to position [805, 0]
click at [87, 218] on div "Explanation In 2018, the share of IT in the whole is: 40 / (20 + 24 + 40 + 28) …" at bounding box center [265, 197] width 360 height 81
drag, startPoint x: 87, startPoint y: 218, endPoint x: 154, endPoint y: 214, distance: 67.5
click at [154, 214] on div "Explanation In 2018, the share of IT in the whole is: 40 / (20 + 24 + 40 + 28) …" at bounding box center [265, 197] width 360 height 81
click at [154, 214] on p "In 2018, the share of IT in the whole is: 40 / (20 + 24 + 40 + 28) = 35.71% In …" at bounding box center [265, 200] width 353 height 56
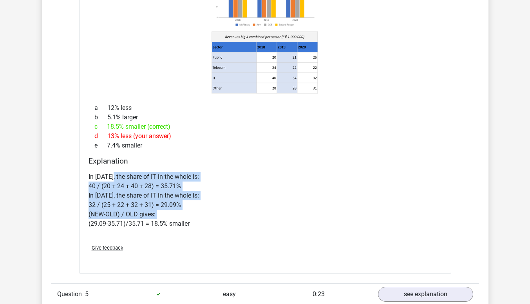
drag, startPoint x: 154, startPoint y: 214, endPoint x: 118, endPoint y: 180, distance: 49.6
click at [118, 180] on p "In 2018, the share of IT in the whole is: 40 / (20 + 24 + 40 + 28) = 35.71% In …" at bounding box center [265, 200] width 353 height 56
drag, startPoint x: 118, startPoint y: 180, endPoint x: 124, endPoint y: 222, distance: 41.9
click at [124, 222] on p "In 2018, the share of IT in the whole is: 40 / (20 + 24 + 40 + 28) = 35.71% In …" at bounding box center [265, 200] width 353 height 56
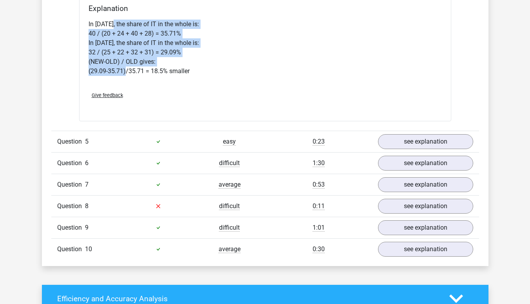
scroll to position [959, 0]
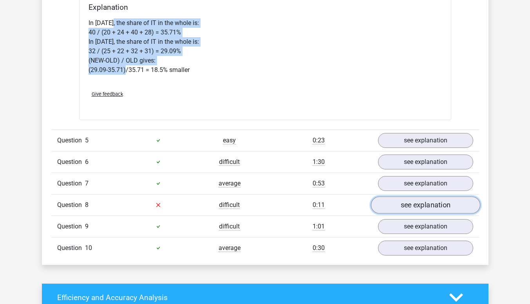
click at [413, 199] on link "see explanation" at bounding box center [425, 205] width 109 height 17
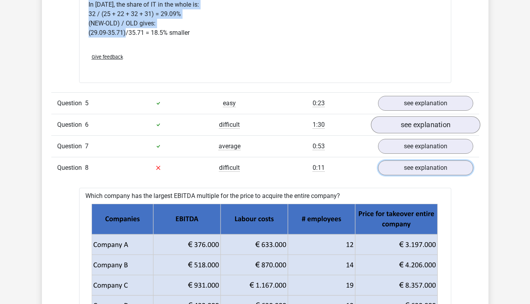
scroll to position [996, 0]
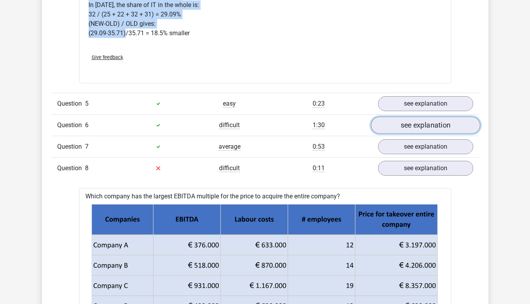
click at [425, 123] on link "see explanation" at bounding box center [425, 125] width 109 height 17
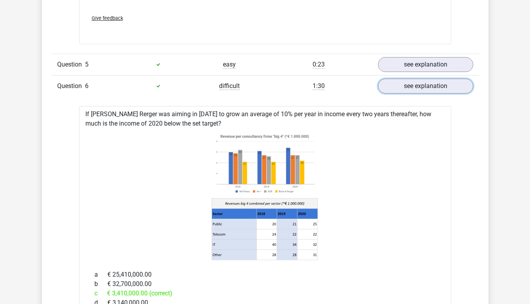
scroll to position [1035, 0]
click at [430, 84] on link "see explanation" at bounding box center [425, 86] width 109 height 17
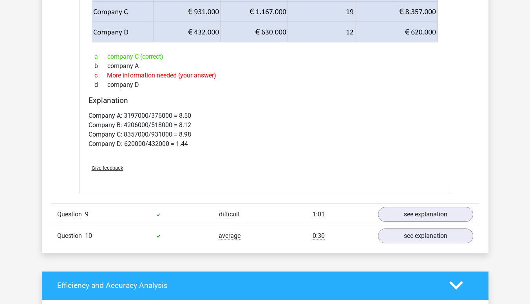
scroll to position [1270, 0]
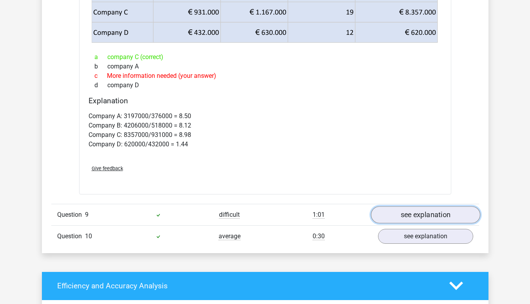
click at [429, 212] on link "see explanation" at bounding box center [425, 214] width 109 height 17
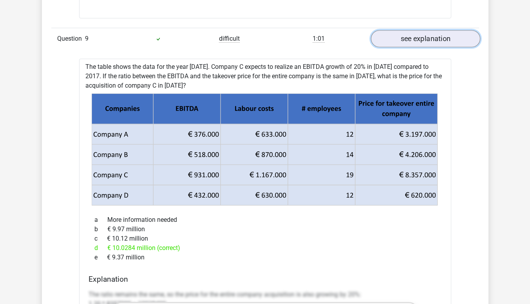
scroll to position [1447, 0]
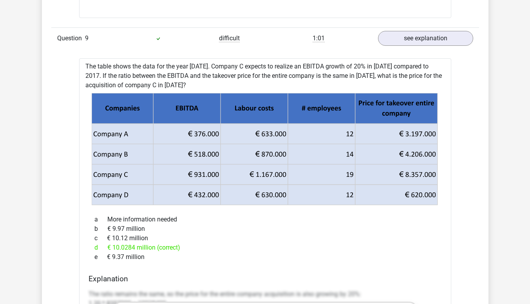
click at [148, 67] on div "The table shows the data for the year 2017. Company C expects to realize an EBI…" at bounding box center [265, 307] width 372 height 499
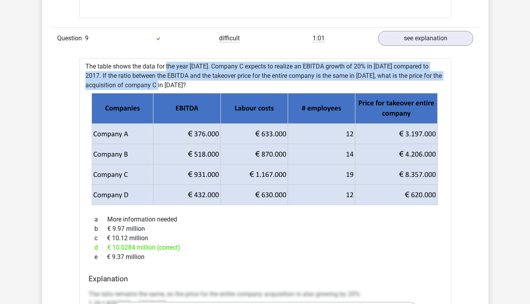
drag, startPoint x: 148, startPoint y: 67, endPoint x: 141, endPoint y: 83, distance: 17.5
click at [141, 83] on div "The table shows the data for the year 2017. Company C expects to realize an EBI…" at bounding box center [265, 307] width 372 height 499
drag, startPoint x: 141, startPoint y: 83, endPoint x: 105, endPoint y: 66, distance: 39.8
click at [105, 66] on div "The table shows the data for the year 2017. Company C expects to realize an EBI…" at bounding box center [265, 307] width 372 height 499
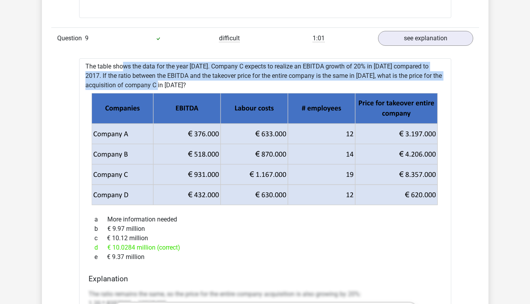
click at [105, 66] on div "The table shows the data for the year 2017. Company C expects to realize an EBI…" at bounding box center [265, 307] width 372 height 499
drag, startPoint x: 105, startPoint y: 66, endPoint x: 141, endPoint y: 83, distance: 39.9
click at [141, 83] on div "The table shows the data for the year 2017. Company C expects to realize an EBI…" at bounding box center [265, 307] width 372 height 499
drag, startPoint x: 141, startPoint y: 83, endPoint x: 104, endPoint y: 66, distance: 40.8
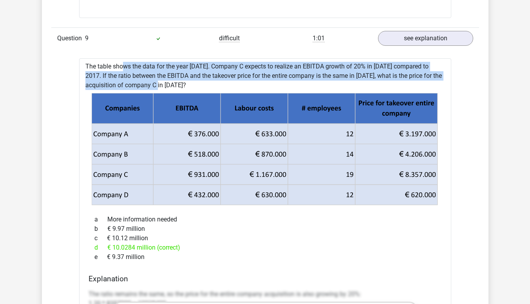
click at [104, 66] on div "The table shows the data for the year 2017. Company C expects to realize an EBI…" at bounding box center [265, 307] width 372 height 499
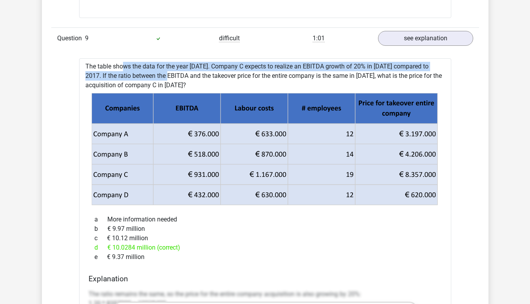
drag, startPoint x: 104, startPoint y: 66, endPoint x: 133, endPoint y: 81, distance: 33.1
click at [133, 81] on div "The table shows the data for the year 2017. Company C expects to realize an EBI…" at bounding box center [265, 307] width 372 height 499
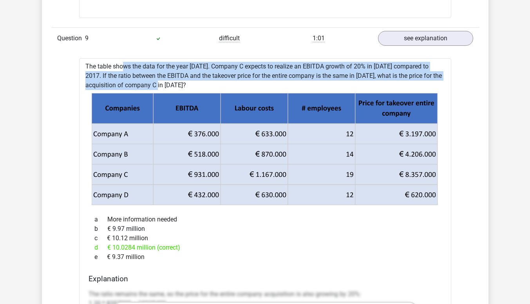
click at [133, 81] on div "The table shows the data for the year 2017. Company C expects to realize an EBI…" at bounding box center [265, 307] width 372 height 499
drag, startPoint x: 133, startPoint y: 81, endPoint x: 104, endPoint y: 67, distance: 32.2
click at [104, 67] on div "The table shows the data for the year 2017. Company C expects to realize an EBI…" at bounding box center [265, 307] width 372 height 499
drag, startPoint x: 104, startPoint y: 67, endPoint x: 137, endPoint y: 84, distance: 37.5
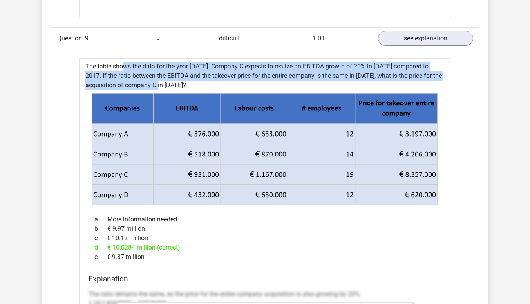
click at [137, 84] on div "The table shows the data for the year 2017. Company C expects to realize an EBI…" at bounding box center [265, 307] width 372 height 499
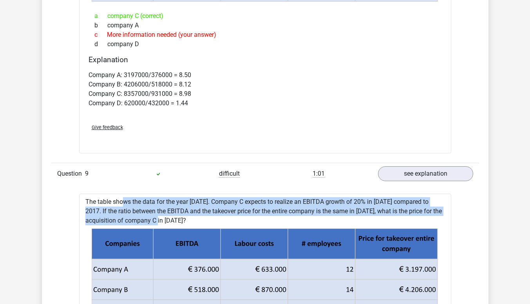
scroll to position [1311, 0]
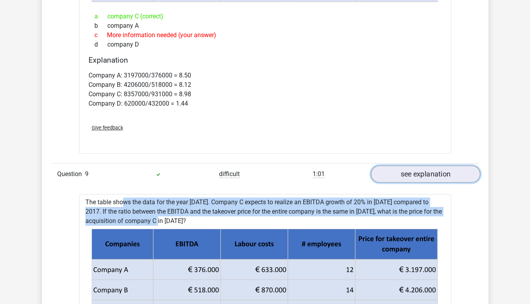
click at [430, 182] on link "see explanation" at bounding box center [425, 174] width 109 height 17
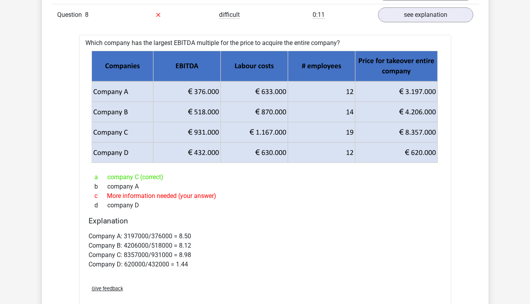
scroll to position [1149, 0]
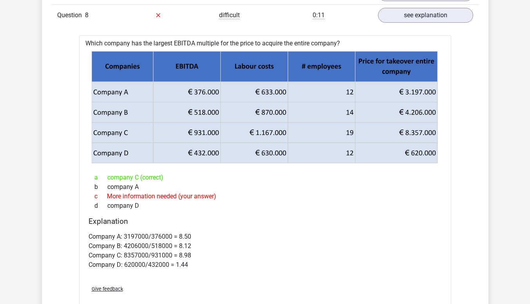
click at [390, 59] on icon at bounding box center [396, 66] width 82 height 31
drag, startPoint x: 390, startPoint y: 59, endPoint x: 412, endPoint y: 137, distance: 81.0
click at [412, 137] on g at bounding box center [264, 107] width 347 height 113
click at [412, 137] on icon at bounding box center [265, 143] width 346 height 41
drag, startPoint x: 412, startPoint y: 137, endPoint x: 401, endPoint y: 61, distance: 76.8
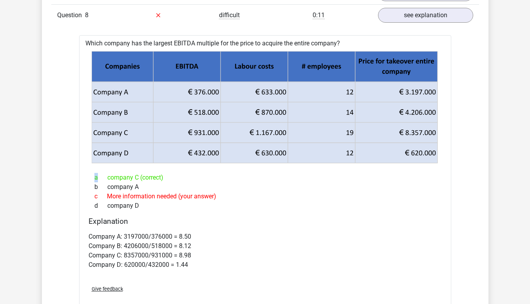
click at [401, 61] on g at bounding box center [264, 107] width 347 height 113
click at [401, 61] on icon at bounding box center [396, 66] width 82 height 31
click at [172, 255] on p "Company A: 3197000/376000 = 8.50 Company B: 4206000/518000 = 8.12 Company C: 83…" at bounding box center [265, 251] width 353 height 38
click at [177, 264] on p "Company A: 3197000/376000 = 8.50 Company B: 4206000/518000 = 8.12 Company C: 83…" at bounding box center [265, 251] width 353 height 38
click at [155, 41] on div "Which company has the largest EBITDA multiple for the price to acquire the enti…" at bounding box center [265, 175] width 372 height 280
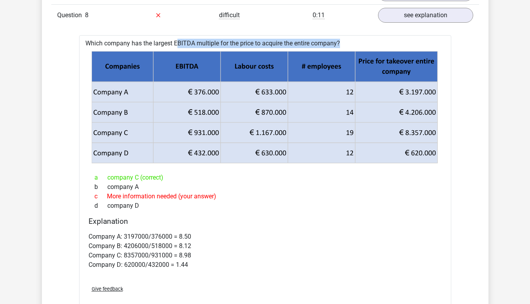
drag, startPoint x: 155, startPoint y: 41, endPoint x: 306, endPoint y: 41, distance: 150.8
click at [306, 41] on div "Which company has the largest EBITDA multiple for the price to acquire the enti…" at bounding box center [265, 175] width 372 height 280
drag, startPoint x: 306, startPoint y: 41, endPoint x: 184, endPoint y: 42, distance: 121.8
click at [184, 42] on div "Which company has the largest EBITDA multiple for the price to acquire the enti…" at bounding box center [265, 175] width 372 height 280
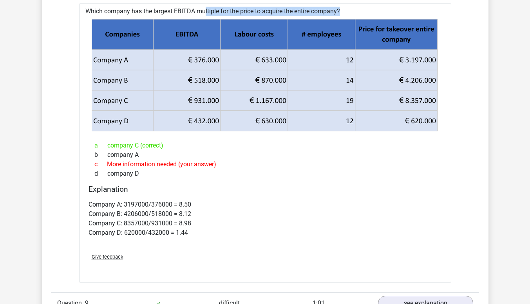
scroll to position [1182, 0]
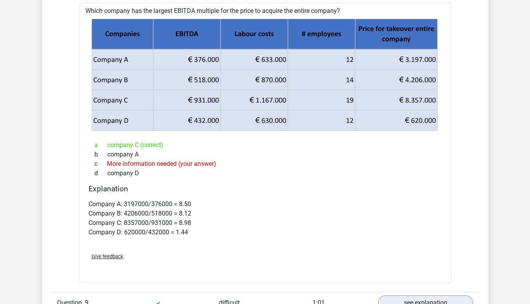
click at [121, 213] on p "Company A: 3197000/376000 = 8.50 Company B: 4206000/518000 = 8.12 Company C: 83…" at bounding box center [265, 219] width 353 height 38
drag, startPoint x: 121, startPoint y: 213, endPoint x: 101, endPoint y: 197, distance: 26.1
click at [101, 197] on div "Company A: 3197000/376000 = 8.50 Company B: 4206000/518000 = 8.12 Company C: 83…" at bounding box center [265, 222] width 353 height 50
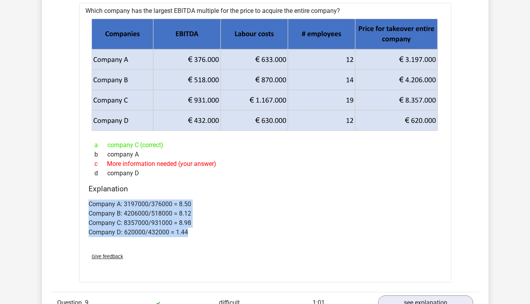
drag, startPoint x: 101, startPoint y: 197, endPoint x: 192, endPoint y: 231, distance: 97.4
click at [192, 231] on div "Company A: 3197000/376000 = 8.50 Company B: 4206000/518000 = 8.12 Company C: 83…" at bounding box center [265, 222] width 353 height 50
click at [192, 231] on p "Company A: 3197000/376000 = 8.50 Company B: 4206000/518000 = 8.12 Company C: 83…" at bounding box center [265, 219] width 353 height 38
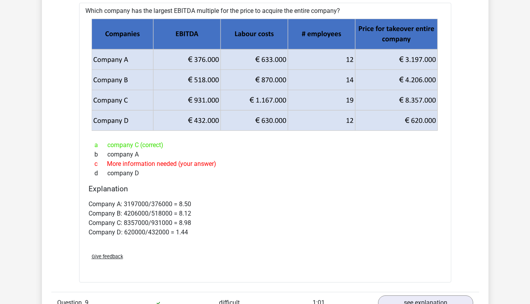
click at [192, 231] on p "Company A: 3197000/376000 = 8.50 Company B: 4206000/518000 = 8.12 Company C: 83…" at bounding box center [265, 219] width 353 height 38
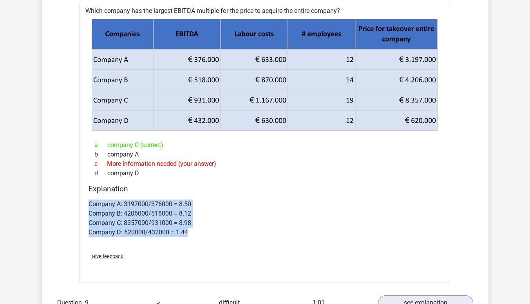
drag, startPoint x: 192, startPoint y: 231, endPoint x: 199, endPoint y: 204, distance: 27.1
click at [199, 204] on p "Company A: 3197000/376000 = 8.50 Company B: 4206000/518000 = 8.12 Company C: 83…" at bounding box center [265, 219] width 353 height 38
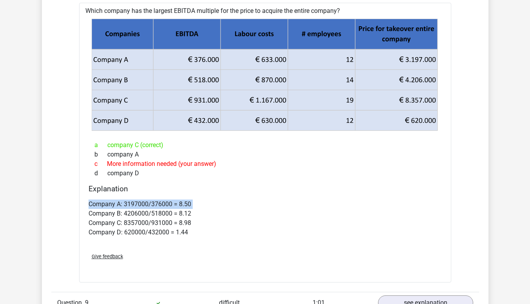
click at [199, 204] on p "Company A: 3197000/376000 = 8.50 Company B: 4206000/518000 = 8.12 Company C: 83…" at bounding box center [265, 219] width 353 height 38
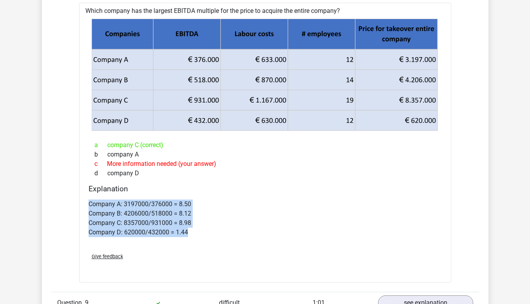
drag, startPoint x: 199, startPoint y: 204, endPoint x: 196, endPoint y: 232, distance: 27.9
click at [196, 232] on p "Company A: 3197000/376000 = 8.50 Company B: 4206000/518000 = 8.12 Company C: 83…" at bounding box center [265, 219] width 353 height 38
click at [197, 224] on p "Company A: 3197000/376000 = 8.50 Company B: 4206000/518000 = 8.12 Company C: 83…" at bounding box center [265, 219] width 353 height 38
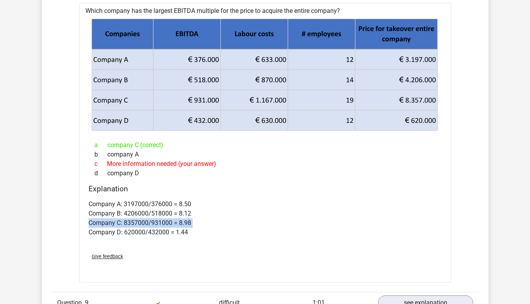
click at [197, 224] on p "Company A: 3197000/376000 = 8.50 Company B: 4206000/518000 = 8.12 Company C: 83…" at bounding box center [265, 219] width 353 height 38
drag, startPoint x: 197, startPoint y: 224, endPoint x: 194, endPoint y: 213, distance: 11.6
click at [194, 213] on p "Company A: 3197000/376000 = 8.50 Company B: 4206000/518000 = 8.12 Company C: 83…" at bounding box center [265, 219] width 353 height 38
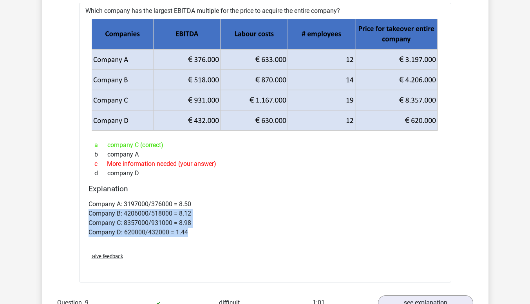
drag, startPoint x: 194, startPoint y: 213, endPoint x: 149, endPoint y: 228, distance: 47.7
click at [149, 228] on p "Company A: 3197000/376000 = 8.50 Company B: 4206000/518000 = 8.12 Company C: 83…" at bounding box center [265, 219] width 353 height 38
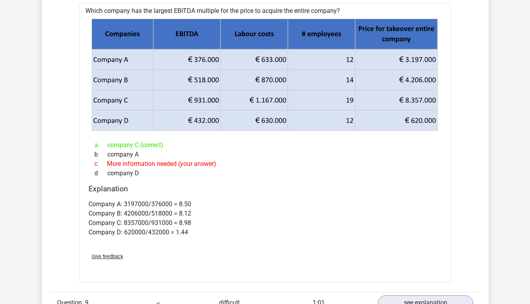
click at [147, 172] on div "d company D" at bounding box center [265, 173] width 353 height 9
drag, startPoint x: 147, startPoint y: 172, endPoint x: 146, endPoint y: 155, distance: 16.5
click at [146, 155] on div "a company C (correct) b company A c More information needed (your answer) d com…" at bounding box center [265, 159] width 353 height 44
click at [146, 155] on div "b company A" at bounding box center [265, 154] width 353 height 9
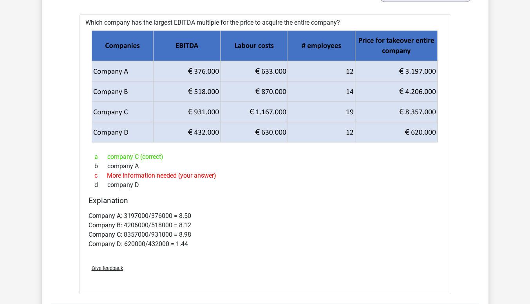
scroll to position [1170, 0]
click at [155, 26] on div "Which company has the largest EBITDA multiple for the price to acquire the enti…" at bounding box center [265, 155] width 372 height 280
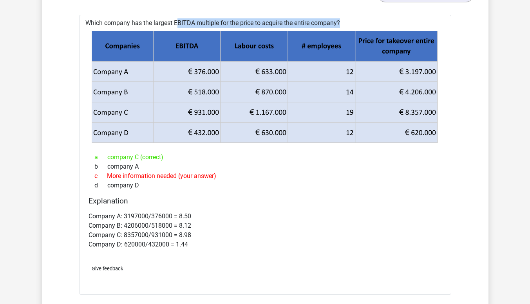
drag, startPoint x: 155, startPoint y: 26, endPoint x: 308, endPoint y: 24, distance: 152.8
click at [308, 24] on div "Which company has the largest EBITDA multiple for the price to acquire the enti…" at bounding box center [265, 155] width 372 height 280
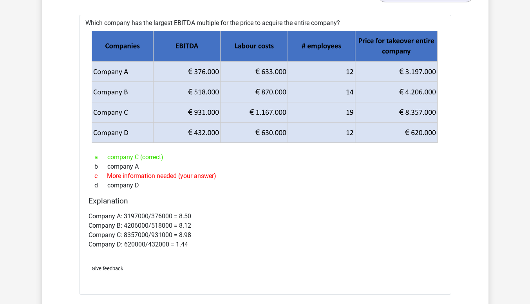
click at [374, 40] on icon at bounding box center [396, 46] width 82 height 31
drag, startPoint x: 374, startPoint y: 40, endPoint x: 429, endPoint y: 141, distance: 114.3
click at [429, 141] on g at bounding box center [264, 87] width 347 height 113
click at [429, 141] on icon at bounding box center [396, 132] width 82 height 20
click at [132, 217] on p "Company A: 3197000/376000 = 8.50 Company B: 4206000/518000 = 8.12 Company C: 83…" at bounding box center [265, 231] width 353 height 38
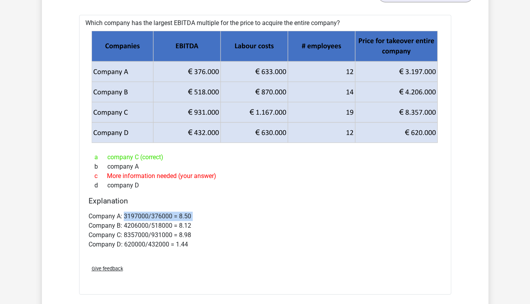
drag, startPoint x: 132, startPoint y: 217, endPoint x: 217, endPoint y: 216, distance: 85.8
click at [217, 216] on p "Company A: 3197000/376000 = 8.50 Company B: 4206000/518000 = 8.12 Company C: 83…" at bounding box center [265, 231] width 353 height 38
click at [132, 215] on p "Company A: 3197000/376000 = 8.50 Company B: 4206000/518000 = 8.12 Company C: 83…" at bounding box center [265, 231] width 353 height 38
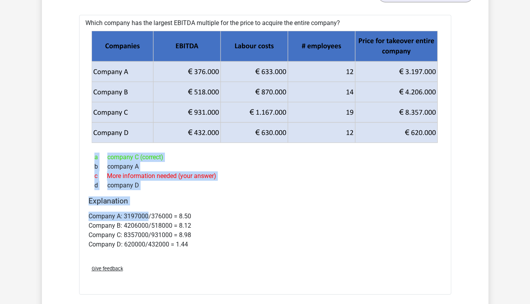
drag, startPoint x: 132, startPoint y: 215, endPoint x: 411, endPoint y: 71, distance: 313.3
click at [411, 71] on div "Which company has the largest EBITDA multiple for the price to acquire the enti…" at bounding box center [265, 155] width 372 height 280
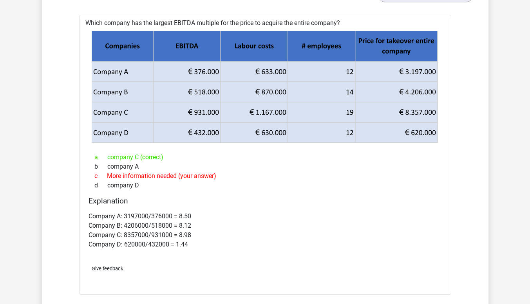
click at [411, 71] on icon at bounding box center [265, 82] width 346 height 41
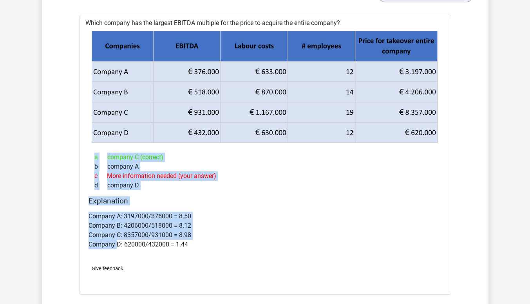
drag, startPoint x: 411, startPoint y: 71, endPoint x: 113, endPoint y: 256, distance: 349.9
click at [113, 256] on div "Which company has the largest EBITDA multiple for the price to acquire the enti…" at bounding box center [265, 155] width 372 height 280
click at [191, 214] on p "Company A: 3197000/376000 = 8.50 Company B: 4206000/518000 = 8.12 Company C: 83…" at bounding box center [265, 231] width 353 height 38
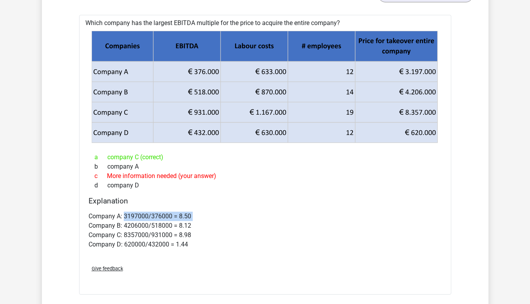
drag, startPoint x: 191, startPoint y: 214, endPoint x: 120, endPoint y: 215, distance: 71.3
click at [120, 215] on p "Company A: 3197000/376000 = 8.50 Company B: 4206000/518000 = 8.12 Company C: 83…" at bounding box center [265, 231] width 353 height 38
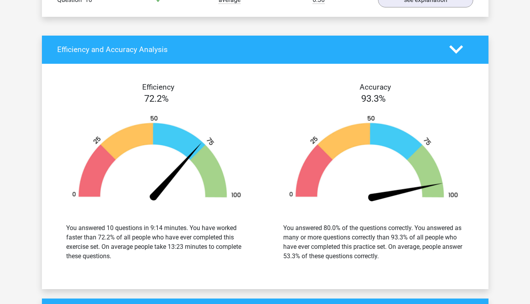
scroll to position [1538, 0]
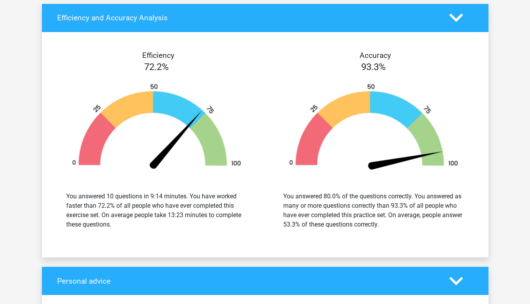
click at [107, 212] on div "You answered 10 questions in 9:14 minutes. You have worked faster than 72.2% of…" at bounding box center [156, 211] width 181 height 38
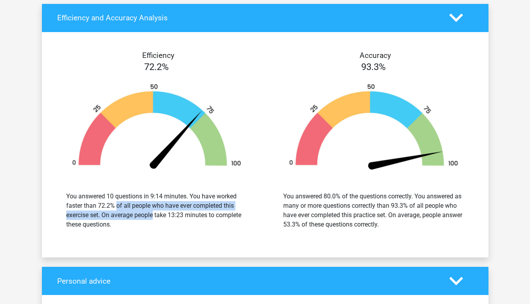
drag, startPoint x: 107, startPoint y: 212, endPoint x: 92, endPoint y: 204, distance: 15.9
click at [92, 204] on div "You answered 10 questions in 9:14 minutes. You have worked faster than 72.2% of…" at bounding box center [156, 211] width 181 height 38
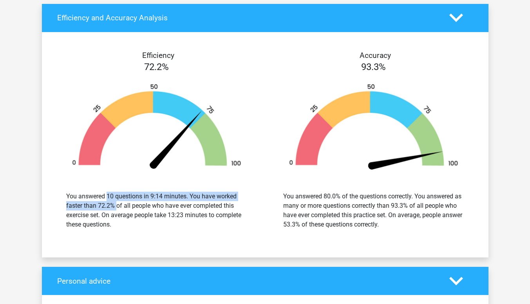
drag, startPoint x: 92, startPoint y: 204, endPoint x: 96, endPoint y: 195, distance: 10.2
click at [96, 195] on div "You answered 10 questions in 9:14 minutes. You have worked faster than 72.2% of…" at bounding box center [156, 211] width 181 height 38
drag, startPoint x: 96, startPoint y: 195, endPoint x: 80, endPoint y: 221, distance: 30.9
click at [80, 221] on div "You answered 10 questions in 9:14 minutes. You have worked faster than 72.2% of…" at bounding box center [156, 211] width 181 height 38
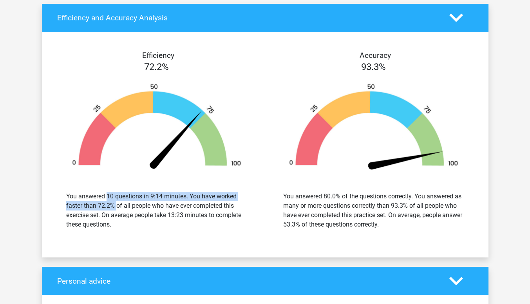
click at [80, 221] on div "You answered 10 questions in 9:14 minutes. You have worked faster than 72.2% of…" at bounding box center [156, 211] width 181 height 38
drag, startPoint x: 80, startPoint y: 221, endPoint x: 112, endPoint y: 193, distance: 43.1
click at [112, 193] on div "You answered 10 questions in 9:14 minutes. You have worked faster than 72.2% of…" at bounding box center [156, 211] width 181 height 38
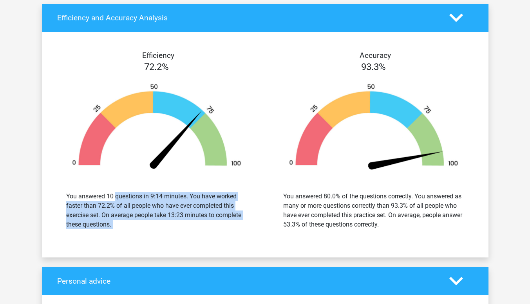
drag, startPoint x: 112, startPoint y: 193, endPoint x: 211, endPoint y: 233, distance: 106.1
click at [211, 233] on div "You answered 10 questions in 9:14 minutes. You have worked faster than 72.2% of…" at bounding box center [156, 211] width 205 height 56
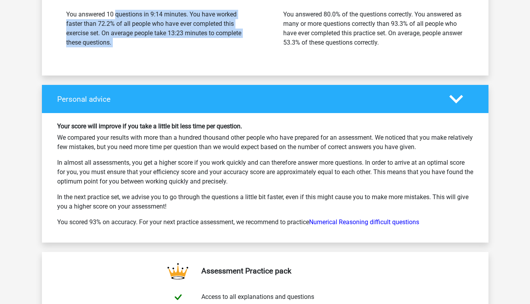
scroll to position [1721, 0]
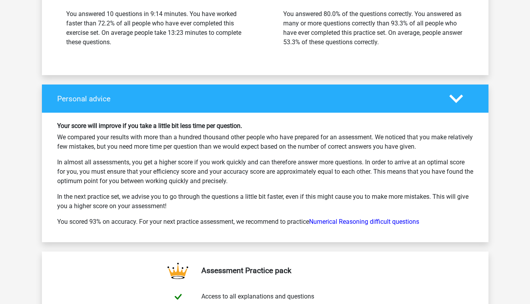
click at [103, 131] on div "Your score will improve if you take a little bit less time per question. We com…" at bounding box center [265, 177] width 428 height 111
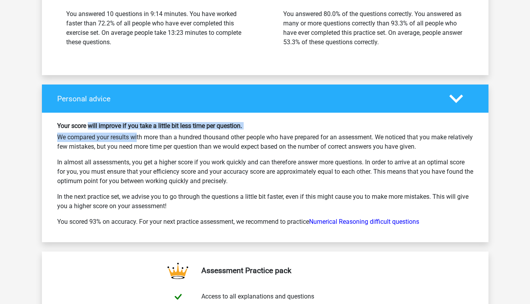
drag, startPoint x: 103, startPoint y: 131, endPoint x: 90, endPoint y: 124, distance: 15.1
click at [90, 124] on div "Your score will improve if you take a little bit less time per question. We com…" at bounding box center [265, 177] width 428 height 111
click at [90, 124] on h6 "Your score will improve if you take a little bit less time per question." at bounding box center [265, 125] width 416 height 7
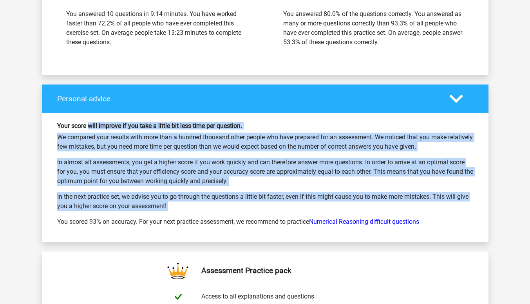
drag, startPoint x: 90, startPoint y: 124, endPoint x: 189, endPoint y: 211, distance: 132.1
click at [189, 211] on div "Your score will improve if you take a little bit less time per question. We com…" at bounding box center [265, 177] width 428 height 111
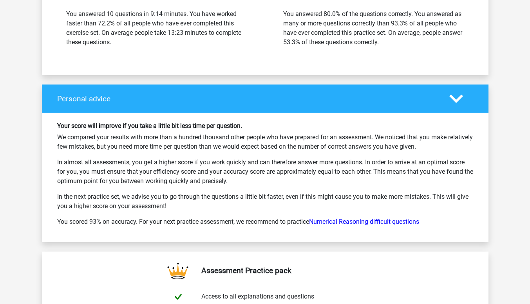
click at [216, 224] on p "You scored 93% on accuracy. For your next practice assessment, we recommend to …" at bounding box center [265, 221] width 416 height 9
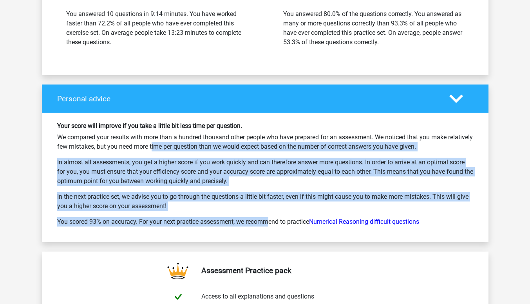
drag, startPoint x: 216, startPoint y: 224, endPoint x: 147, endPoint y: 147, distance: 103.7
click at [147, 147] on div "Your score will improve if you take a little bit less time per question. We com…" at bounding box center [265, 177] width 428 height 111
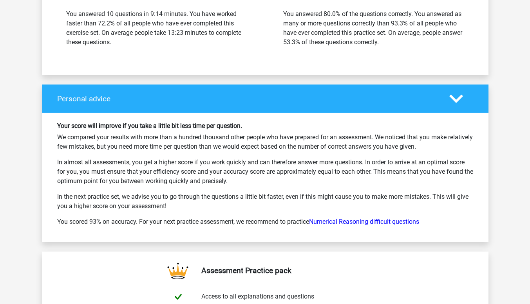
click at [407, 226] on p "You scored 93% on accuracy. For your next practice assessment, we recommend to …" at bounding box center [265, 221] width 416 height 9
click at [383, 223] on link "Numerical Reasoning difficult questions" at bounding box center [364, 221] width 110 height 7
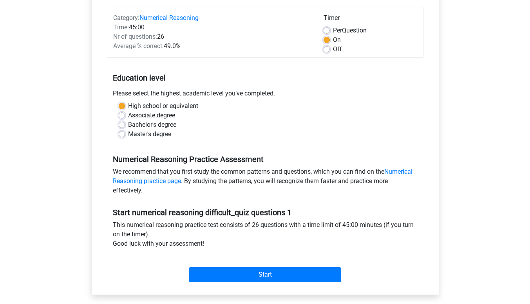
scroll to position [96, 0]
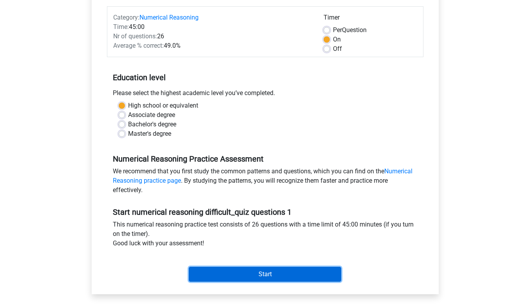
click at [258, 275] on input "Start" at bounding box center [265, 274] width 152 height 15
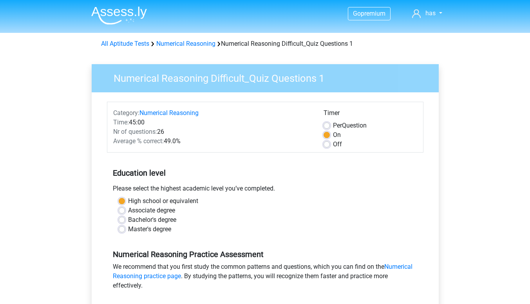
scroll to position [5, 0]
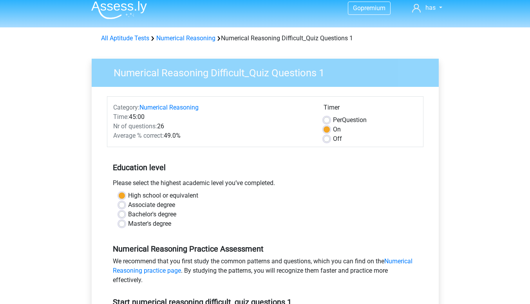
click at [128, 115] on div "Time: 45:00" at bounding box center [212, 116] width 210 height 9
drag, startPoint x: 128, startPoint y: 115, endPoint x: 206, endPoint y: 137, distance: 80.6
click at [206, 137] on div "Category: Numerical Reasoning Time: 45:00 Nr of questions: 26 Average % correct…" at bounding box center [212, 123] width 210 height 41
click at [206, 137] on div "Average % correct: 49.0%" at bounding box center [212, 135] width 210 height 9
